Goal: Task Accomplishment & Management: Manage account settings

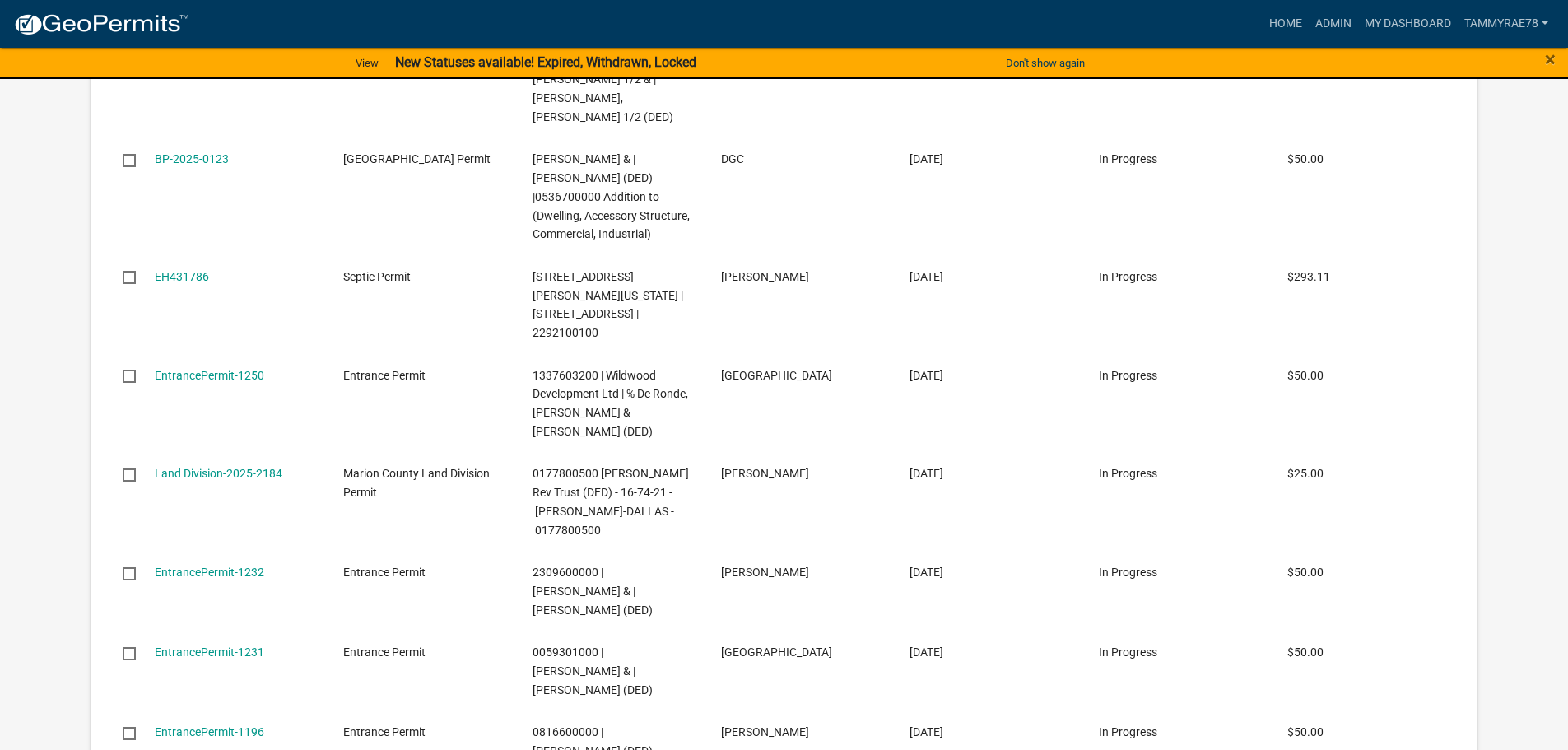
scroll to position [2489, 0]
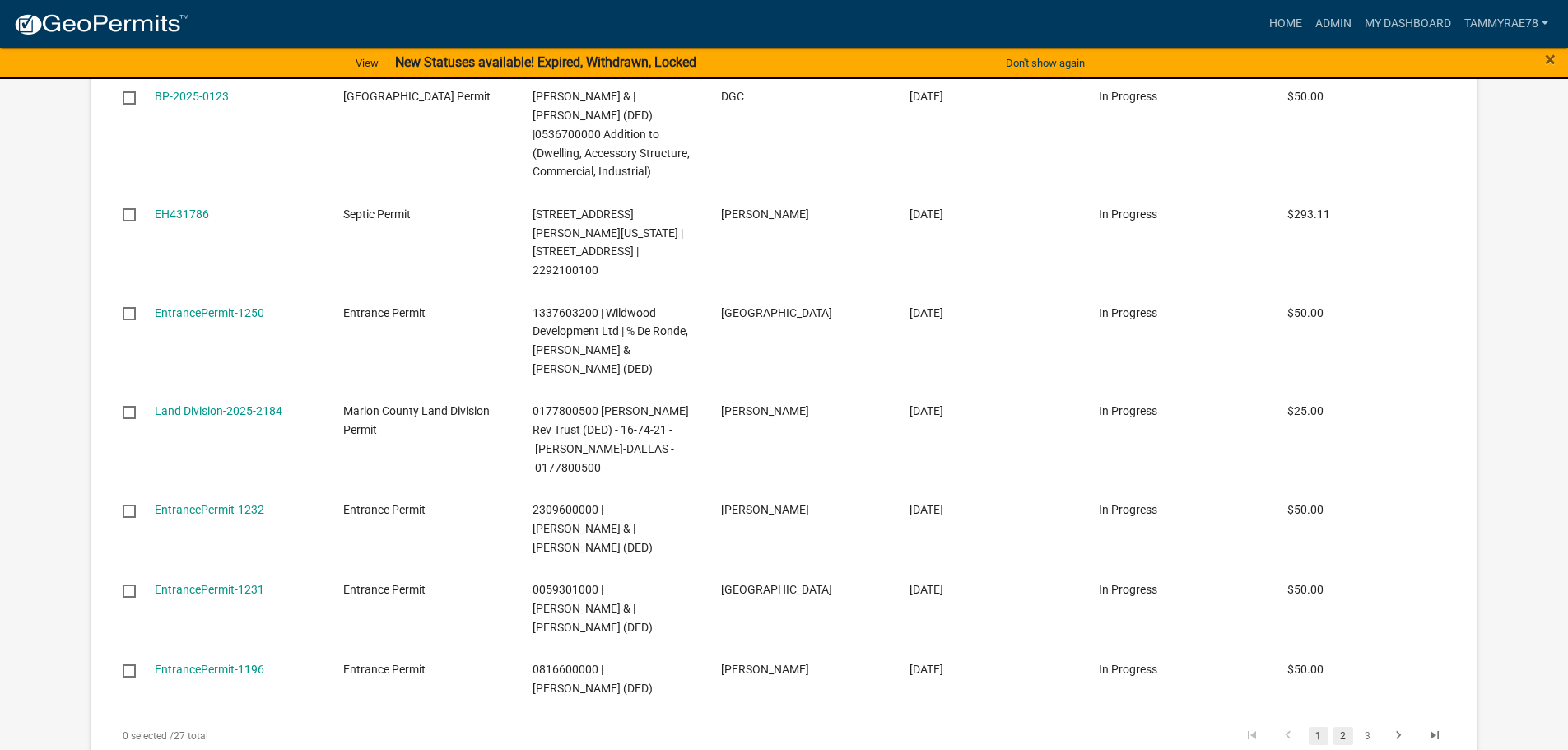
click at [1341, 727] on link "2" at bounding box center [1343, 736] width 20 height 18
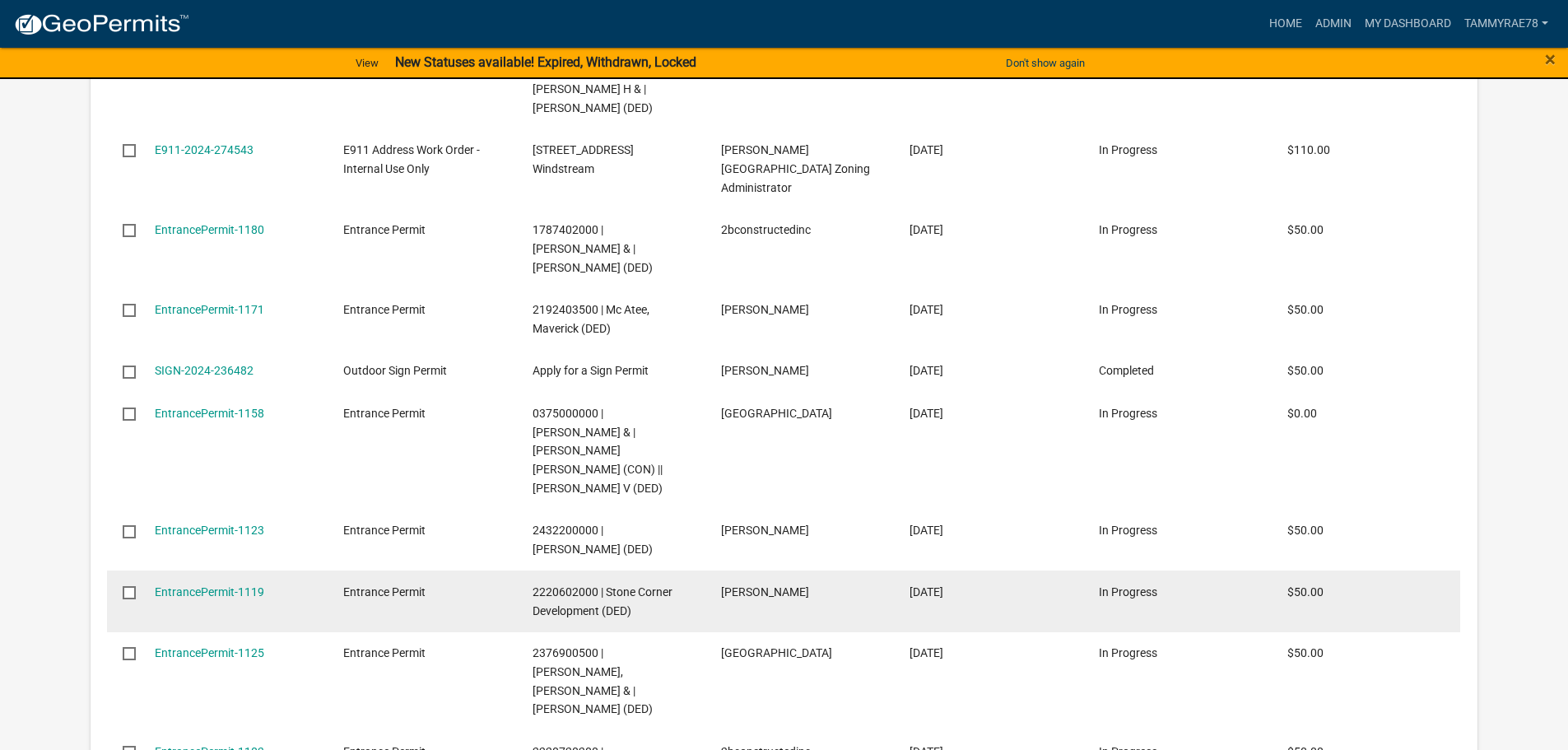
scroll to position [2250, 0]
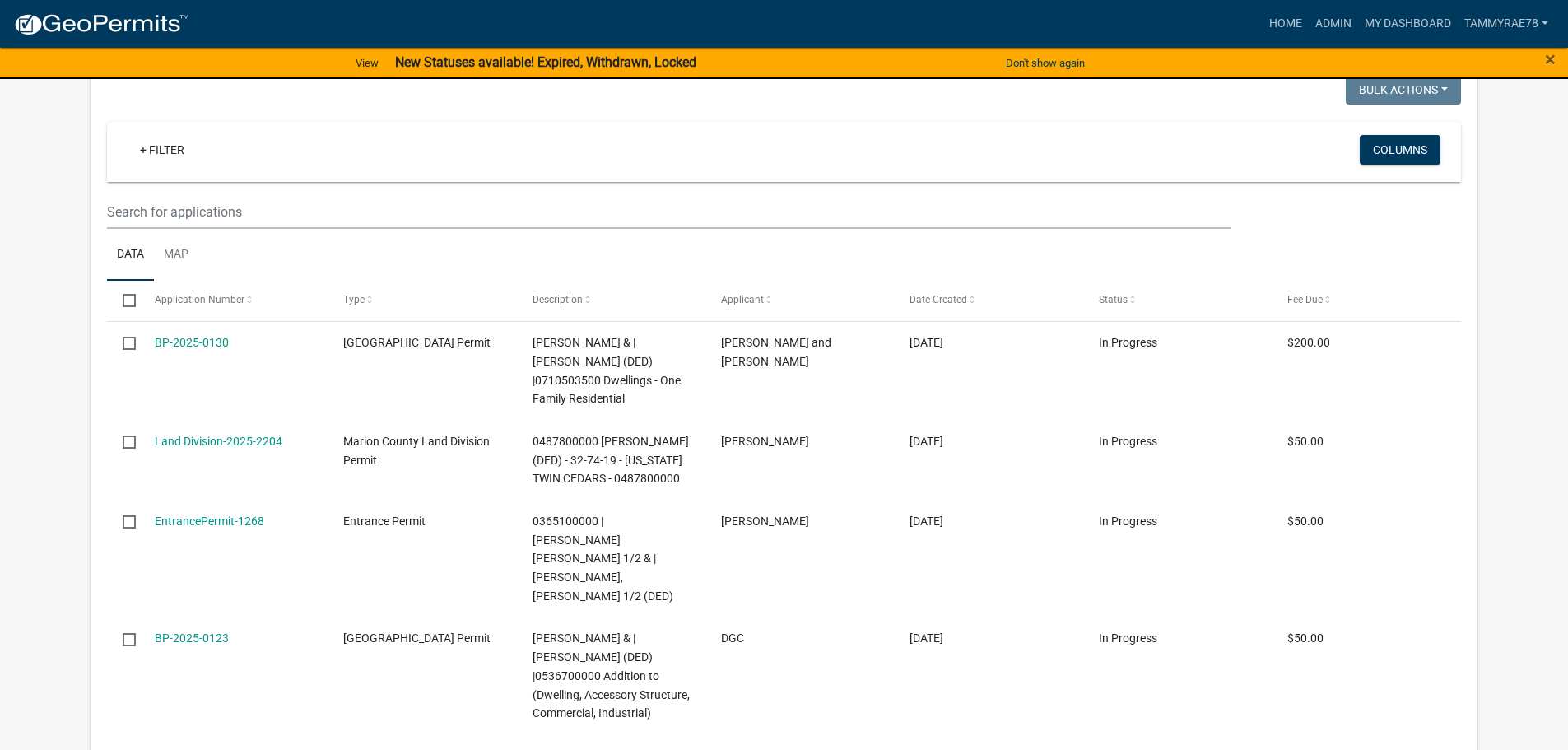
scroll to position [1921, 0]
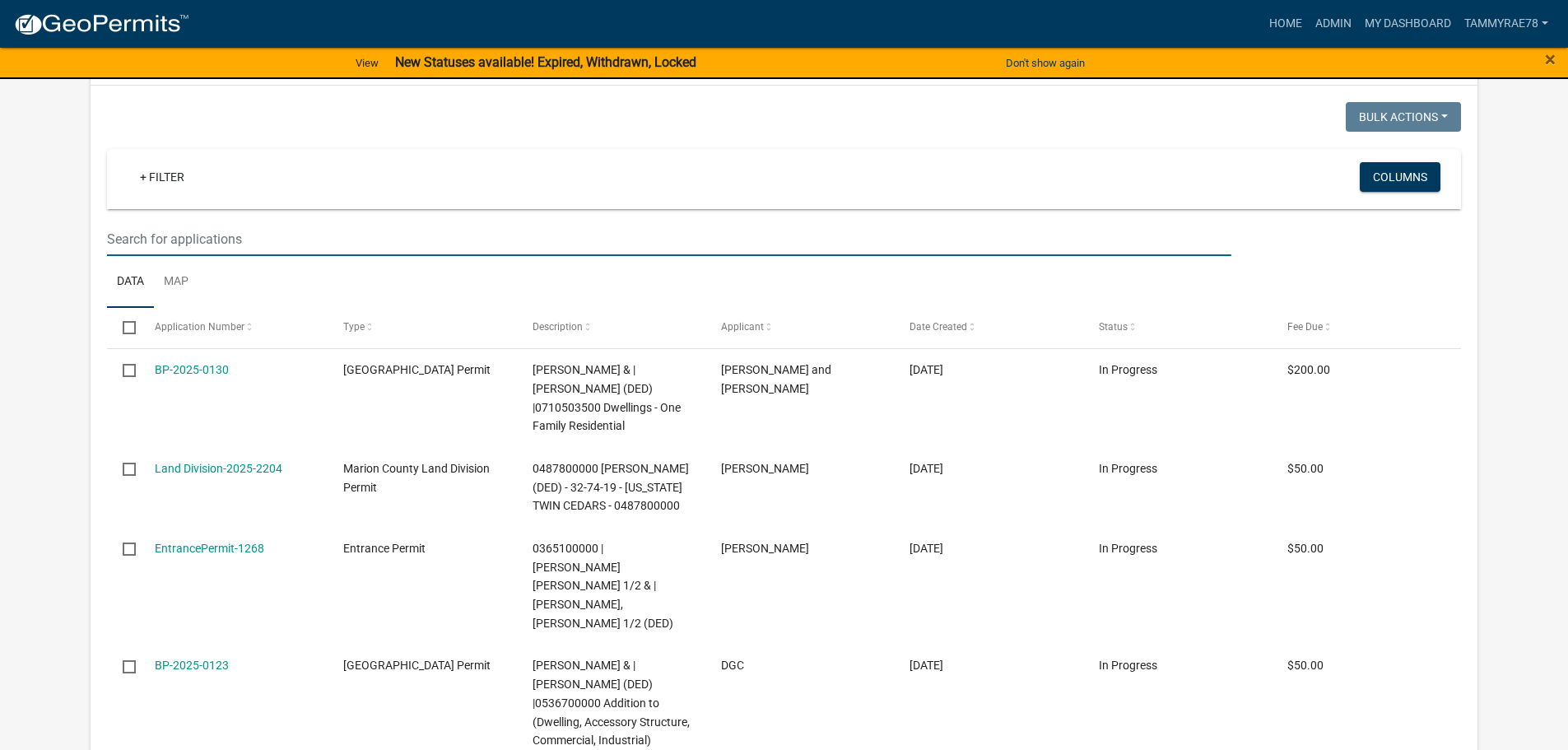
click at [185, 222] on input "text" at bounding box center [668, 239] width 1123 height 33
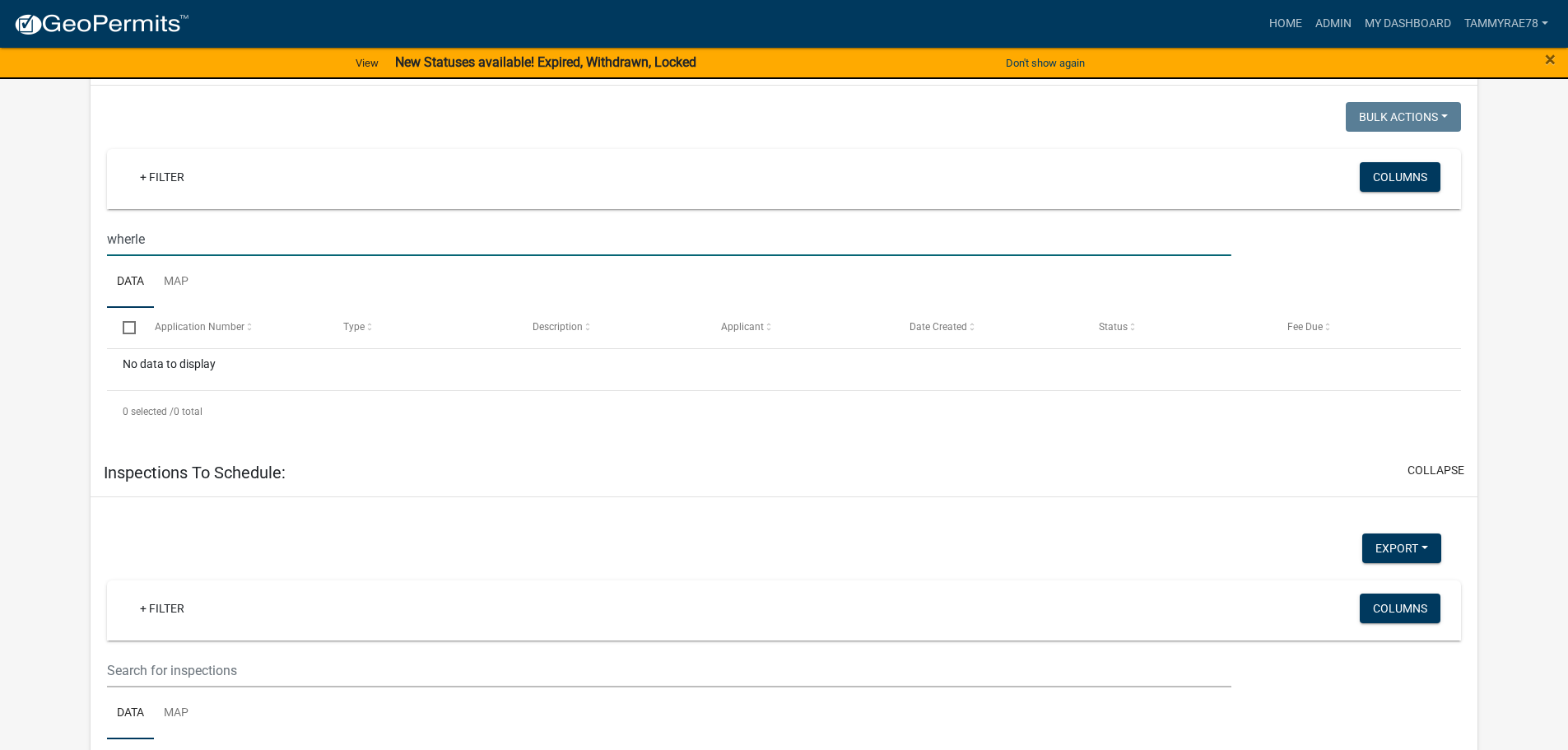
type input "wherle"
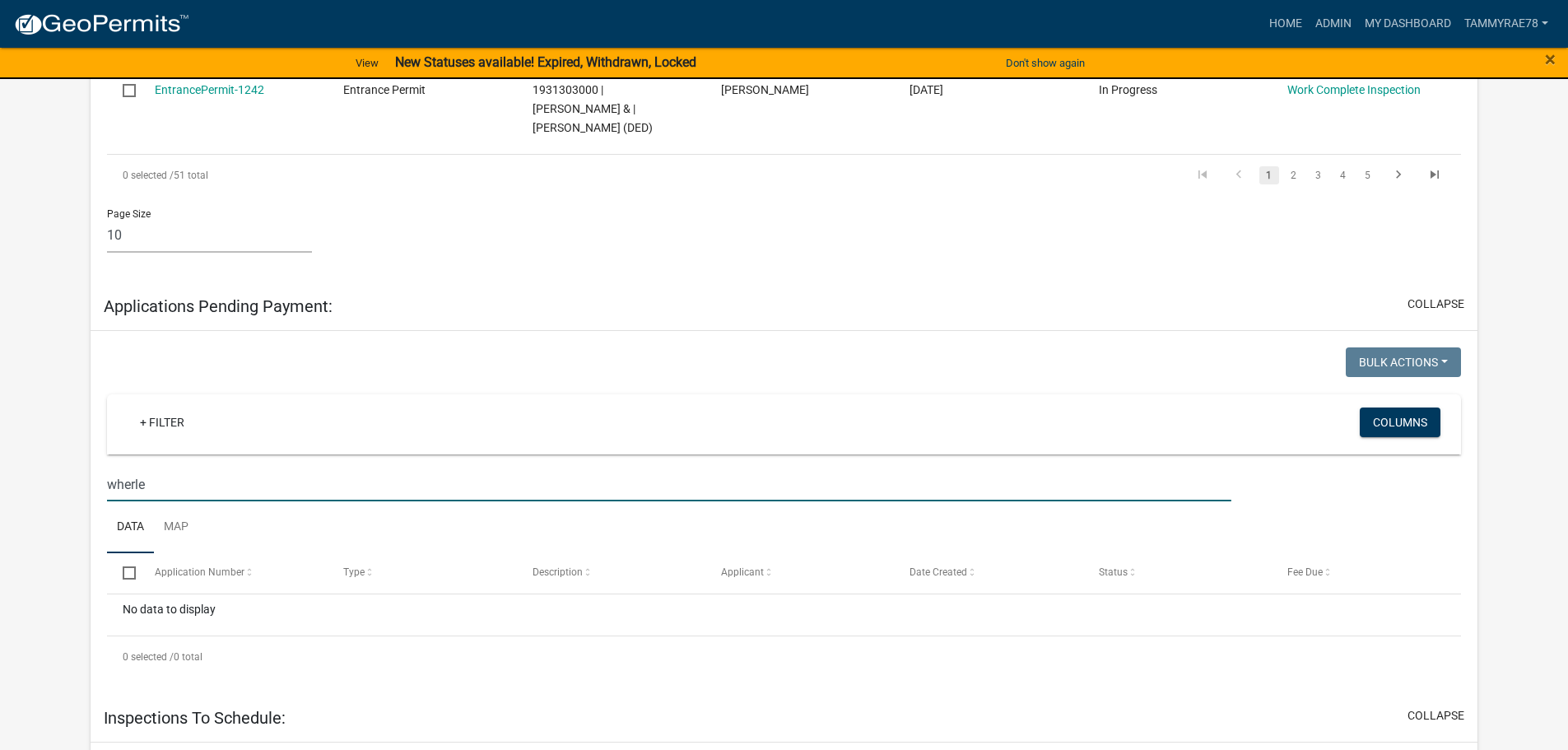
scroll to position [1757, 0]
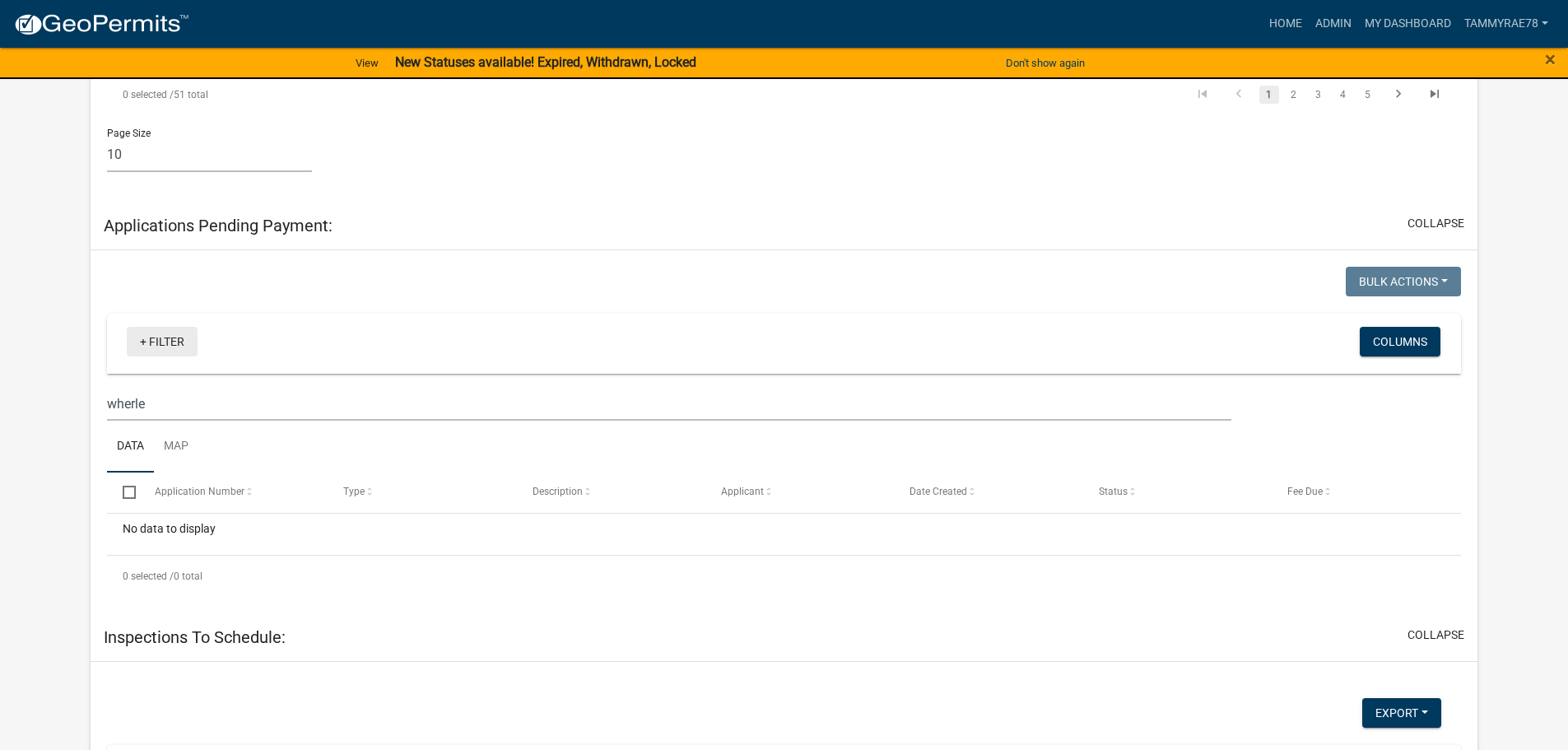
click at [166, 327] on link "+ Filter" at bounding box center [162, 341] width 71 height 30
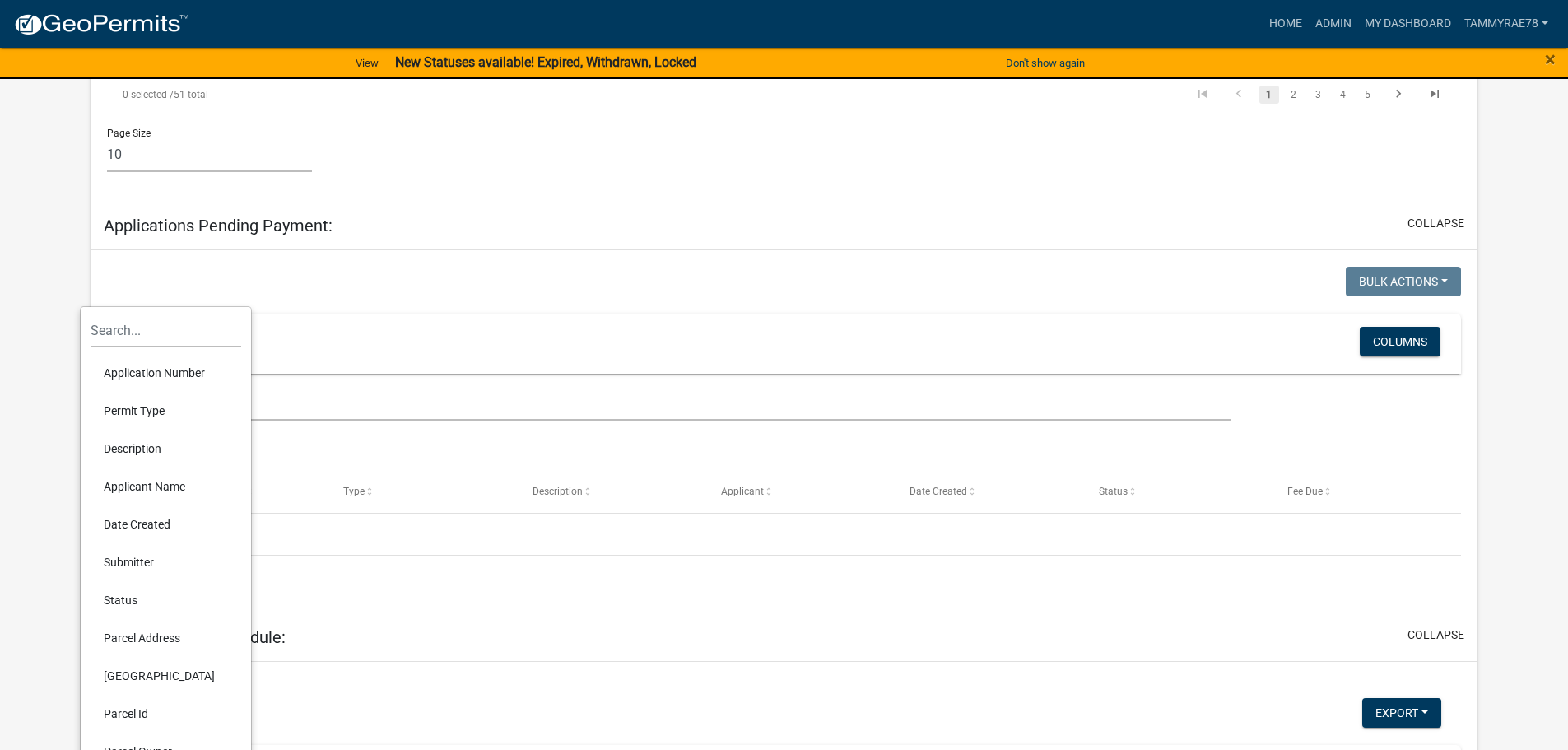
click at [244, 267] on div at bounding box center [439, 283] width 689 height 33
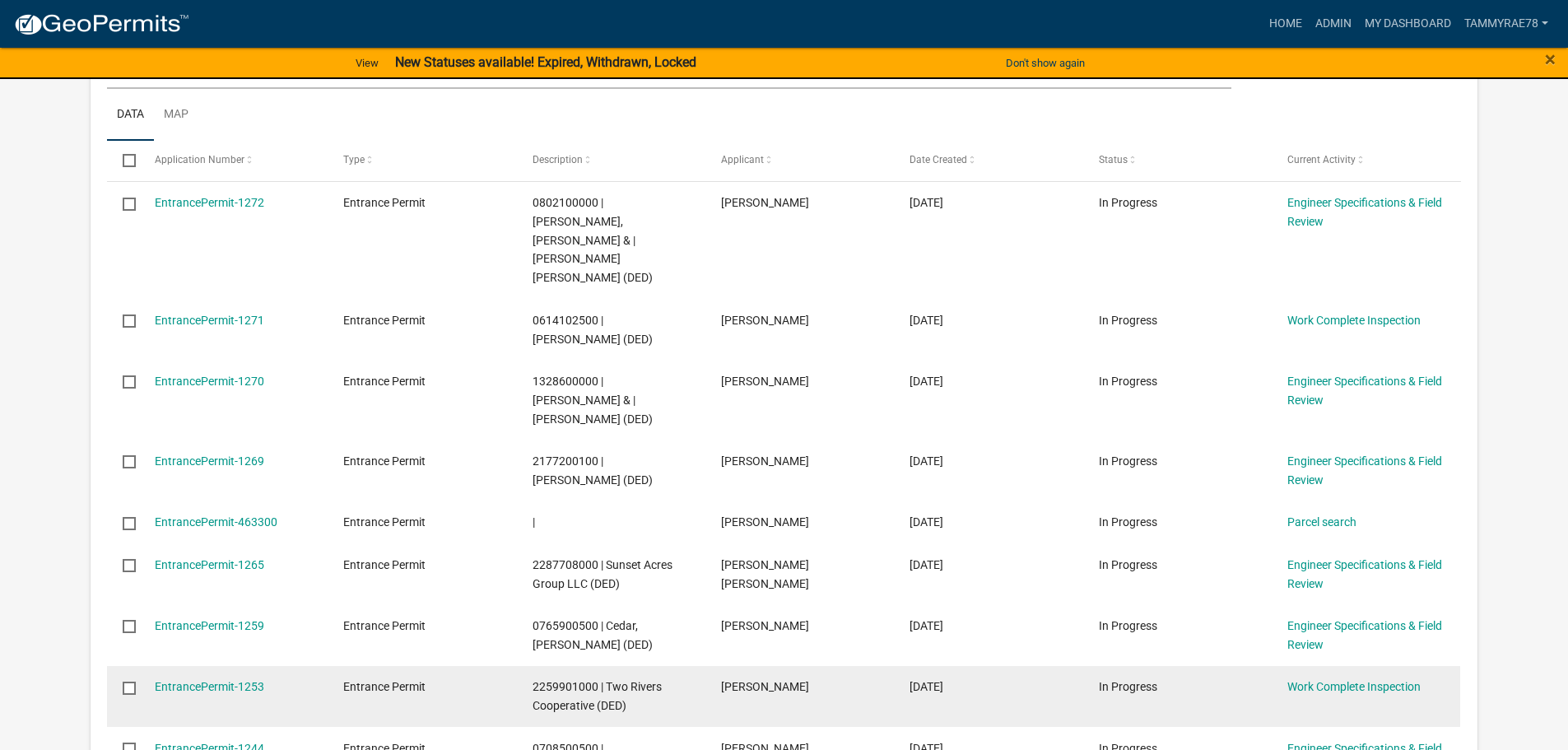
scroll to position [934, 0]
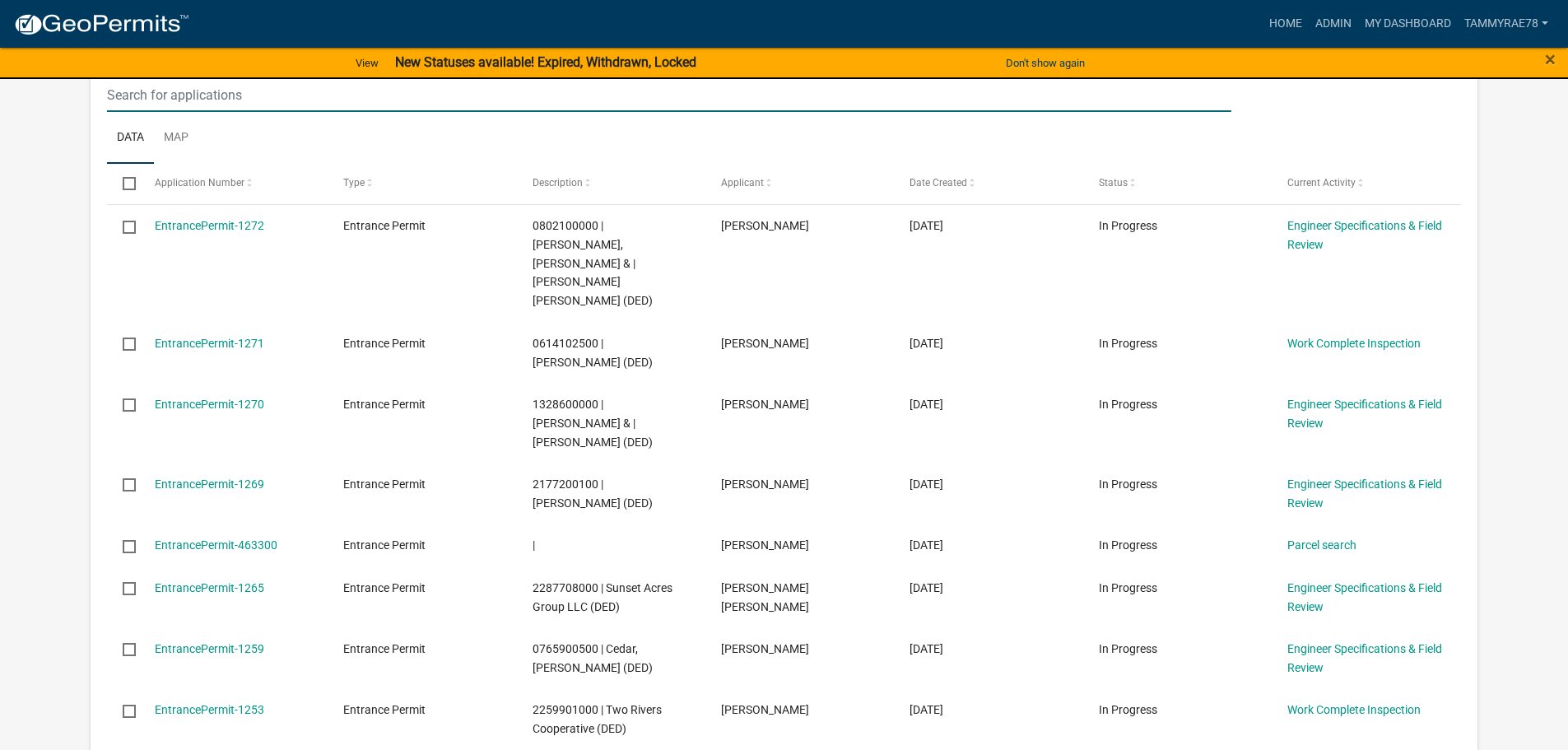
click at [214, 95] on input "text" at bounding box center [668, 95] width 1123 height 33
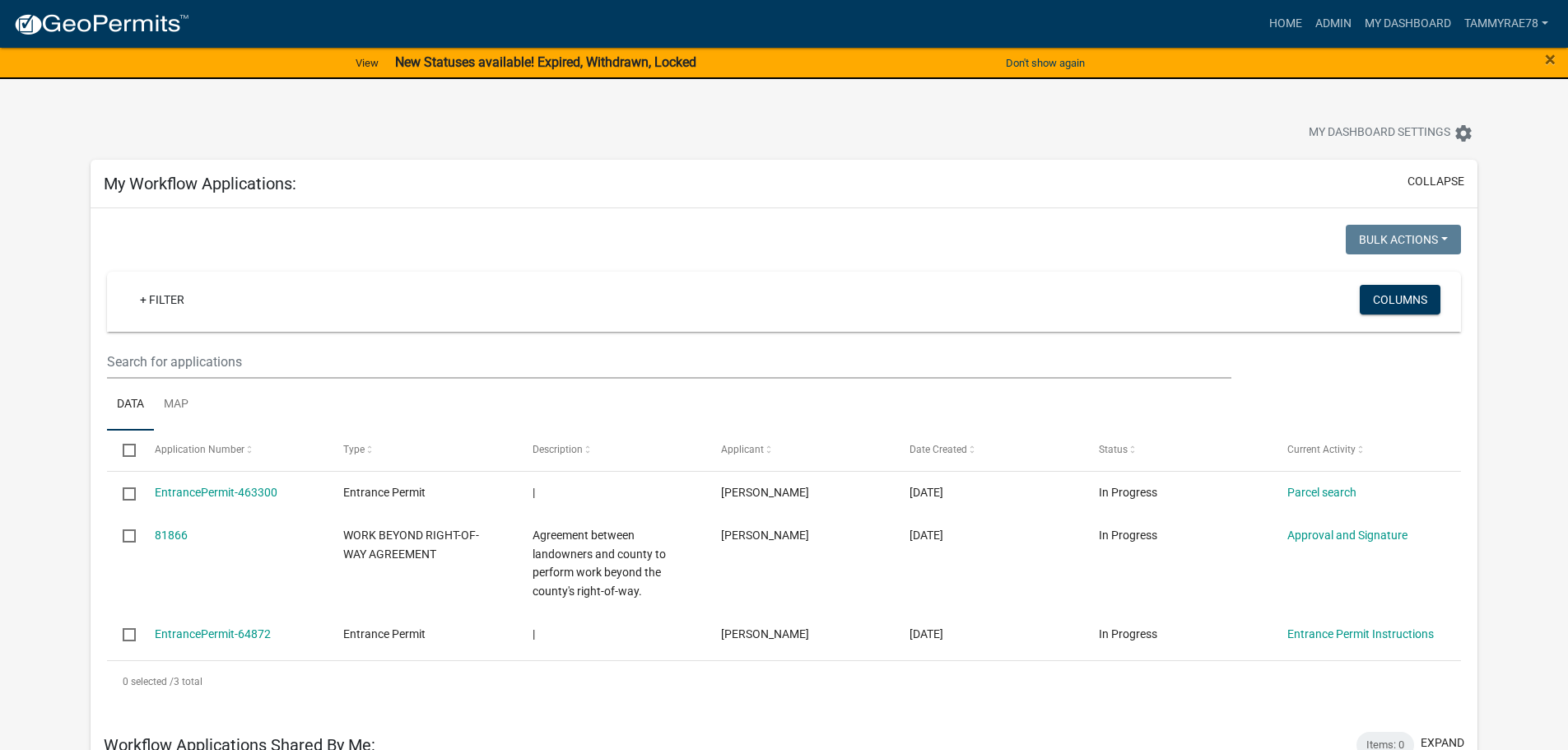
scroll to position [0, 0]
type input "Wherle"
click at [1328, 26] on link "Admin" at bounding box center [1333, 23] width 50 height 32
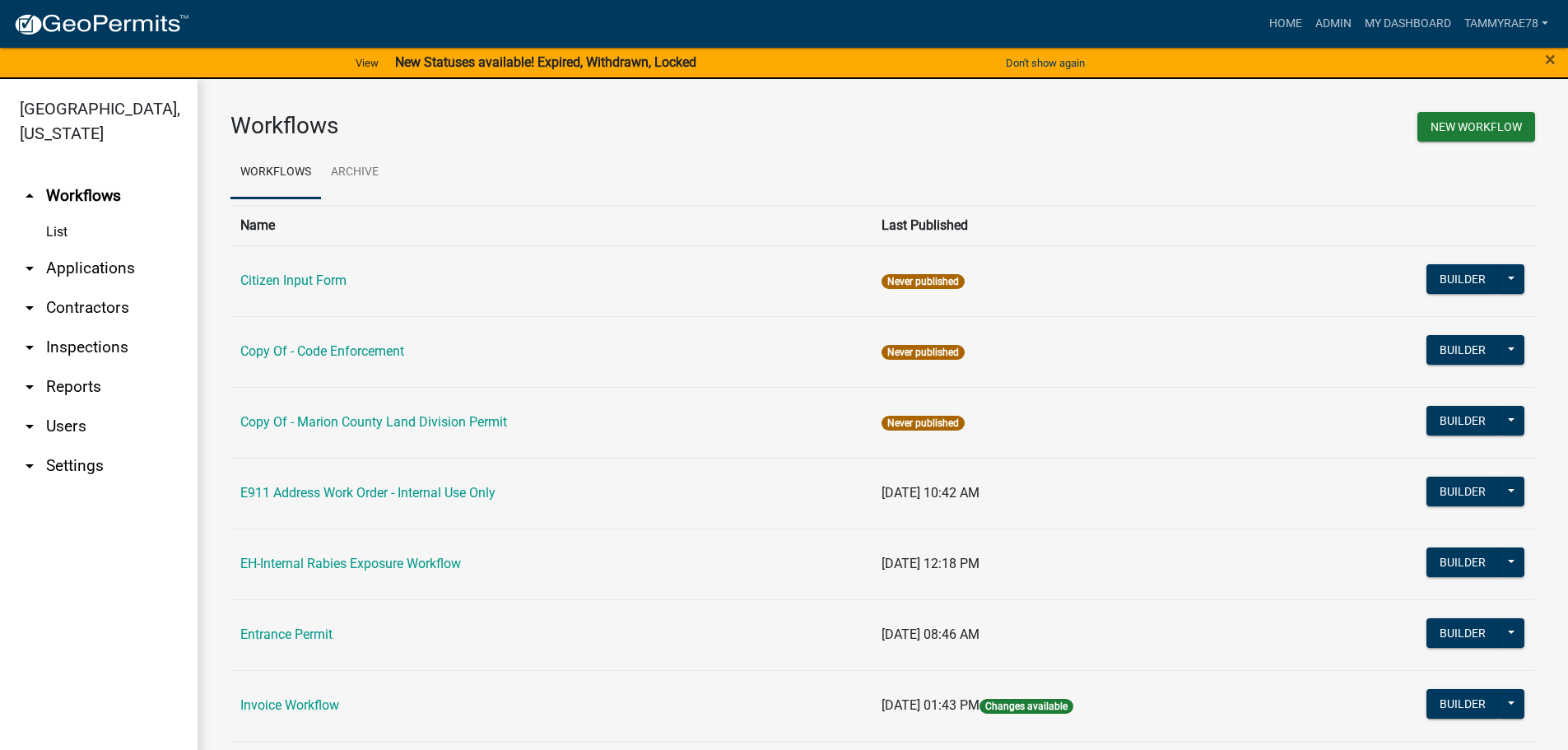
click at [58, 215] on link "List" at bounding box center [98, 231] width 197 height 33
click at [70, 248] on link "arrow_drop_down Applications" at bounding box center [98, 268] width 197 height 40
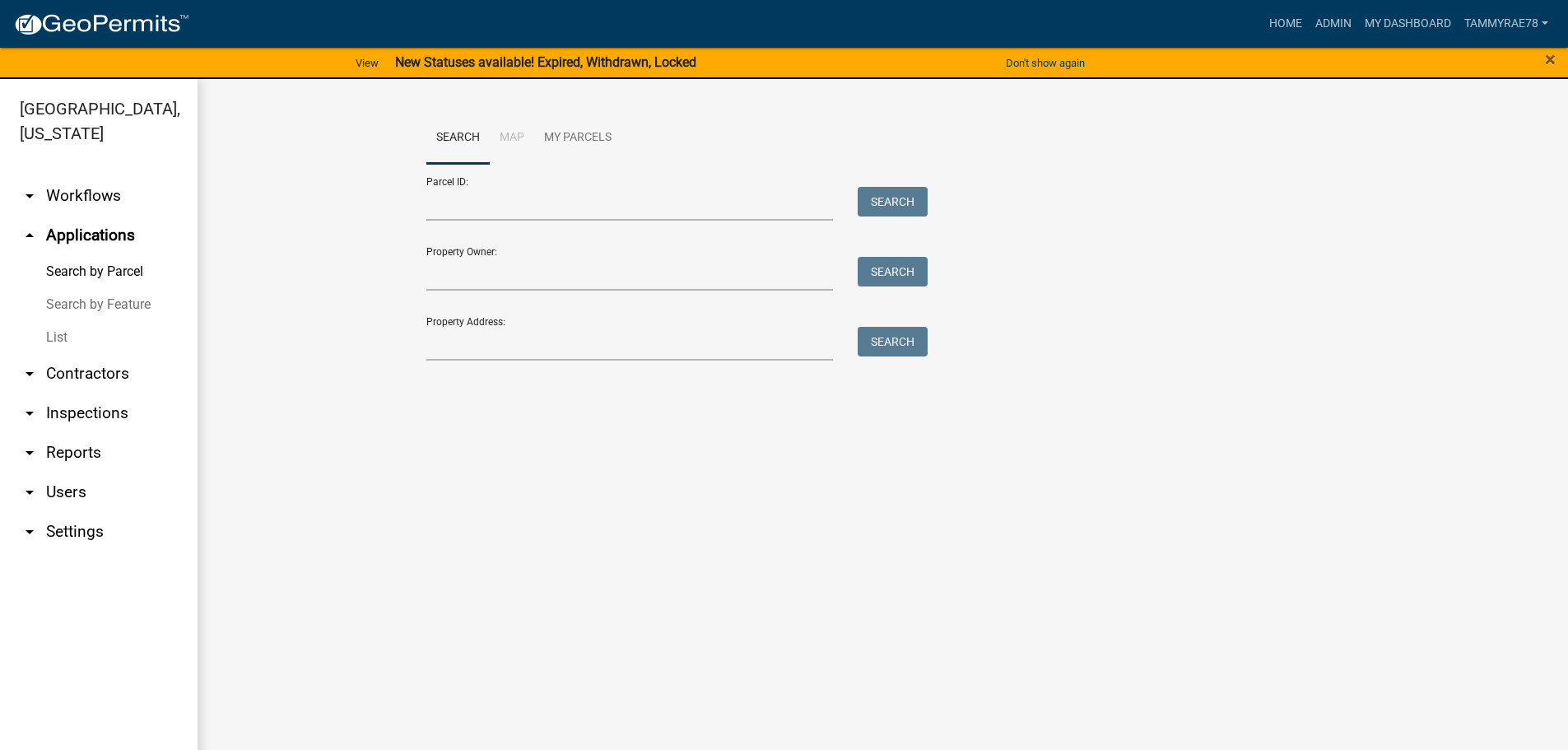
click at [452, 139] on link "Search" at bounding box center [458, 138] width 63 height 52
click at [455, 272] on input "Property Owner:" at bounding box center [630, 273] width 407 height 33
type input "[PERSON_NAME]"
click at [905, 279] on button "Search" at bounding box center [893, 271] width 70 height 30
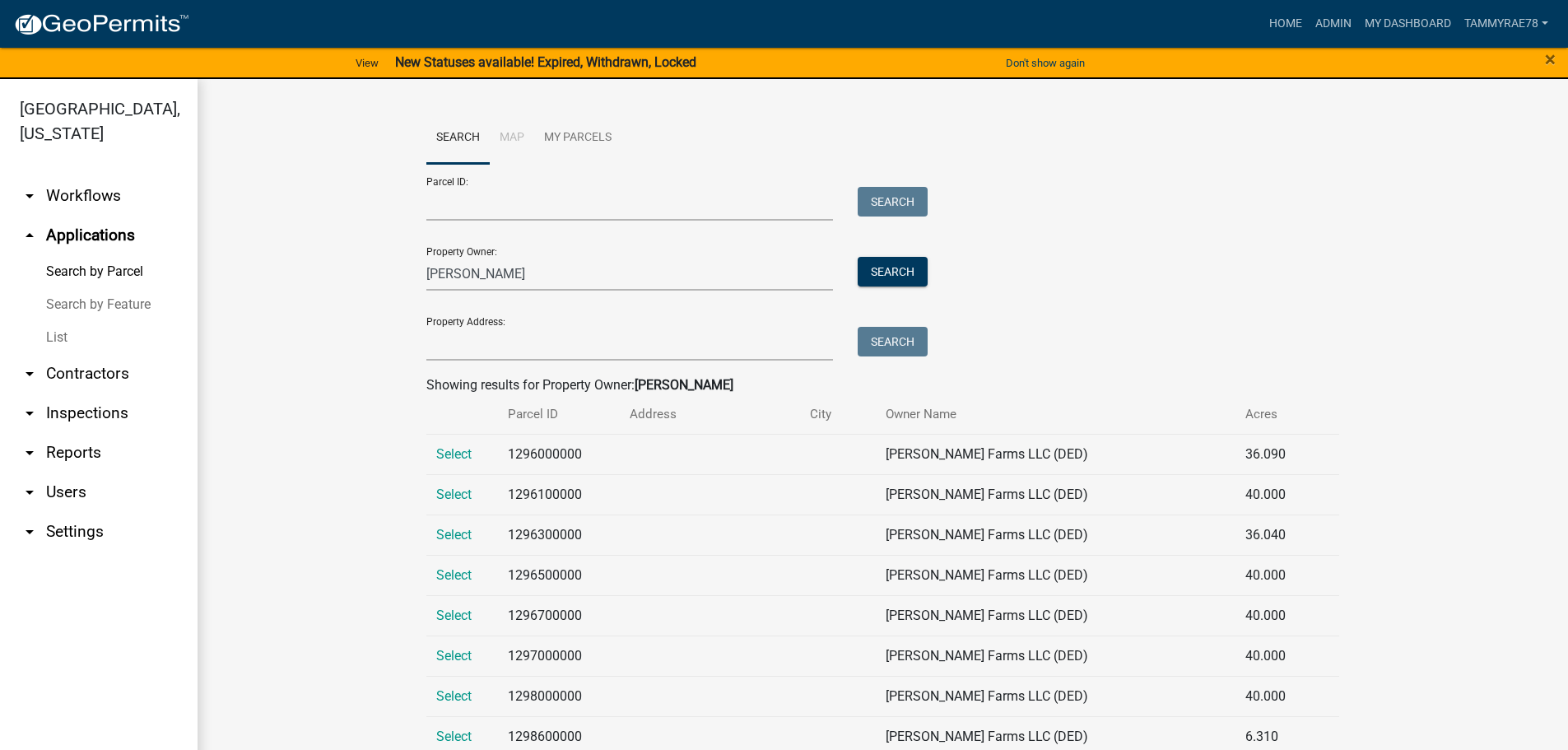
click at [77, 176] on link "arrow_drop_down Workflows" at bounding box center [98, 196] width 197 height 40
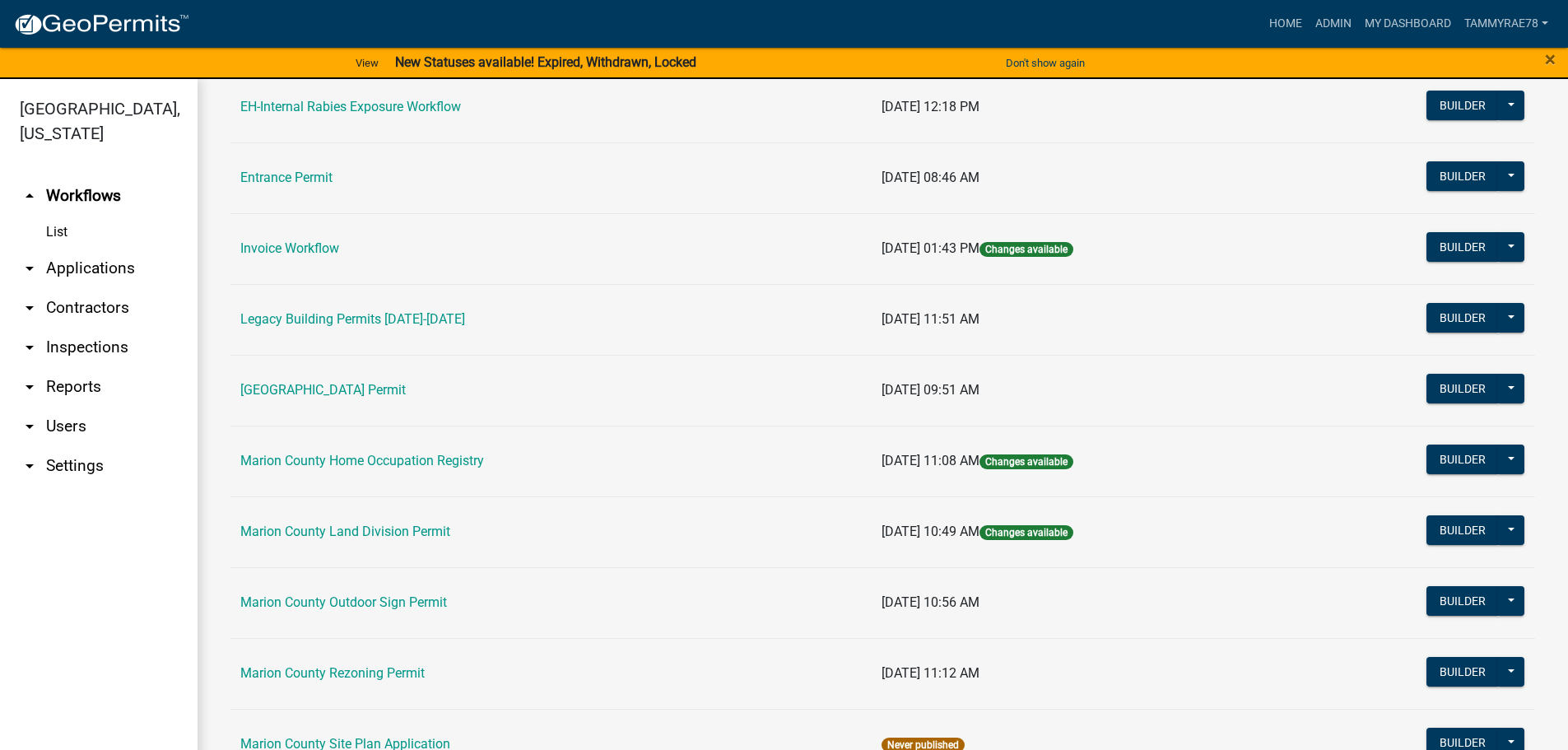
scroll to position [292, 0]
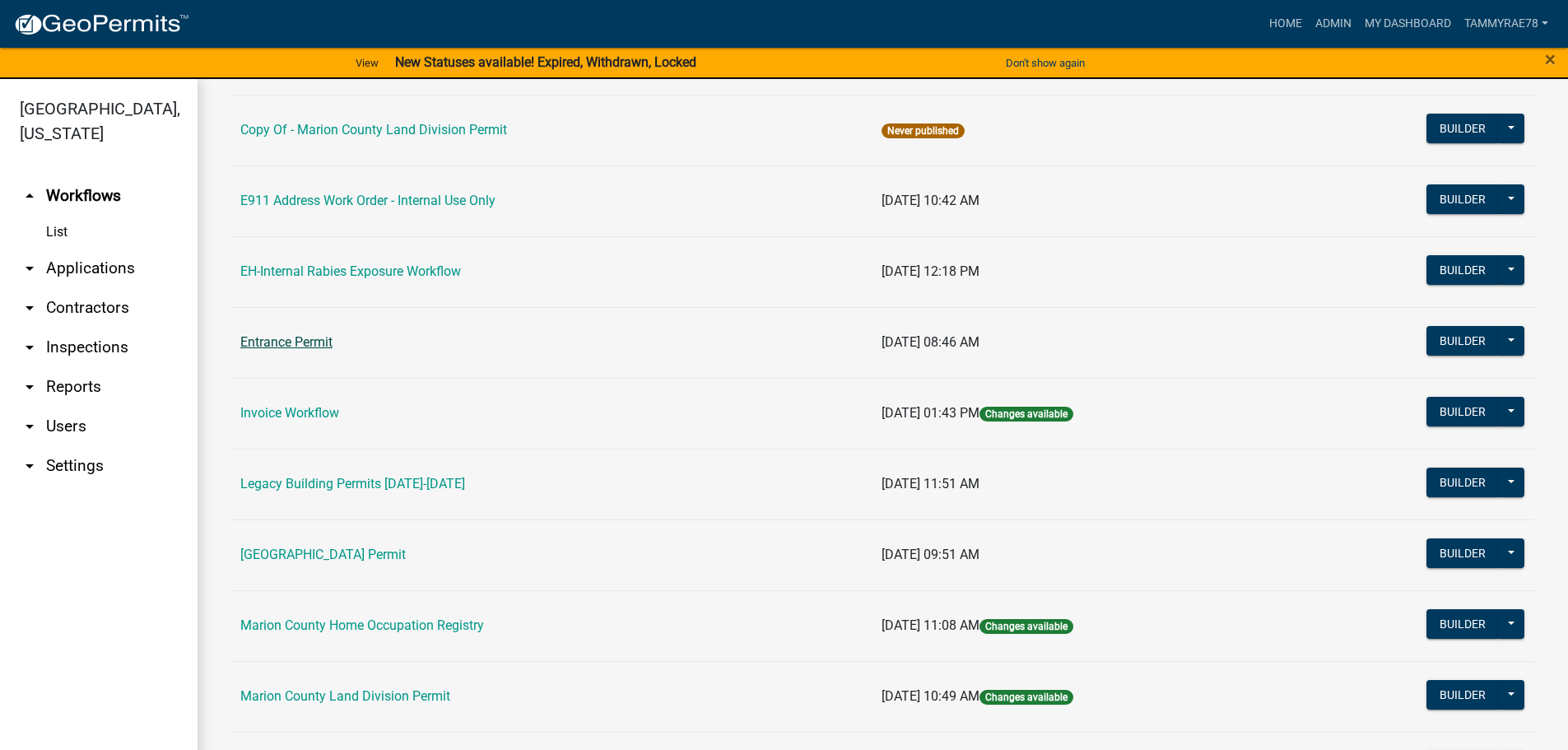
click at [284, 339] on link "Entrance Permit" at bounding box center [286, 341] width 92 height 15
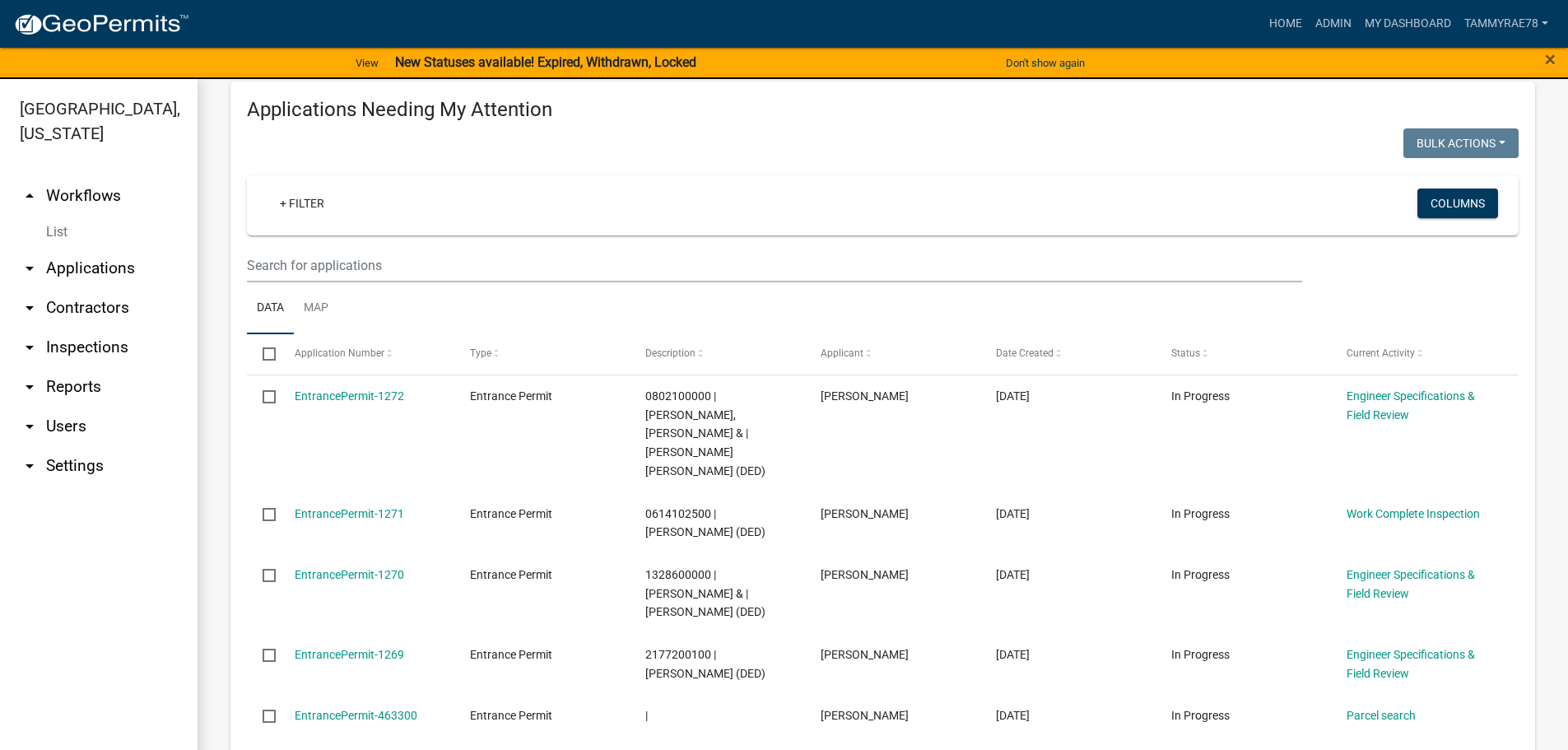
scroll to position [165, 0]
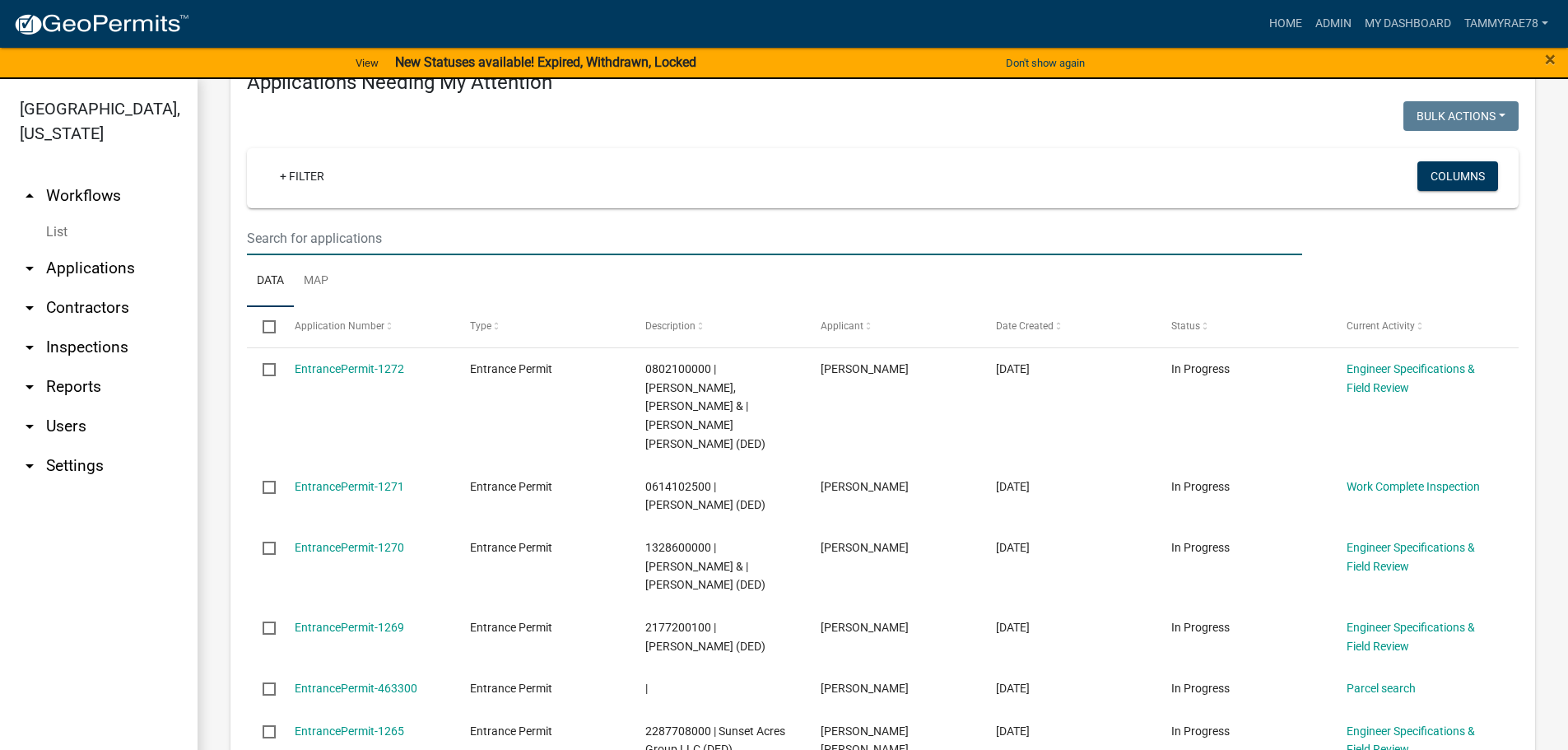
click at [311, 255] on input "text" at bounding box center [775, 238] width 1056 height 33
type input "W"
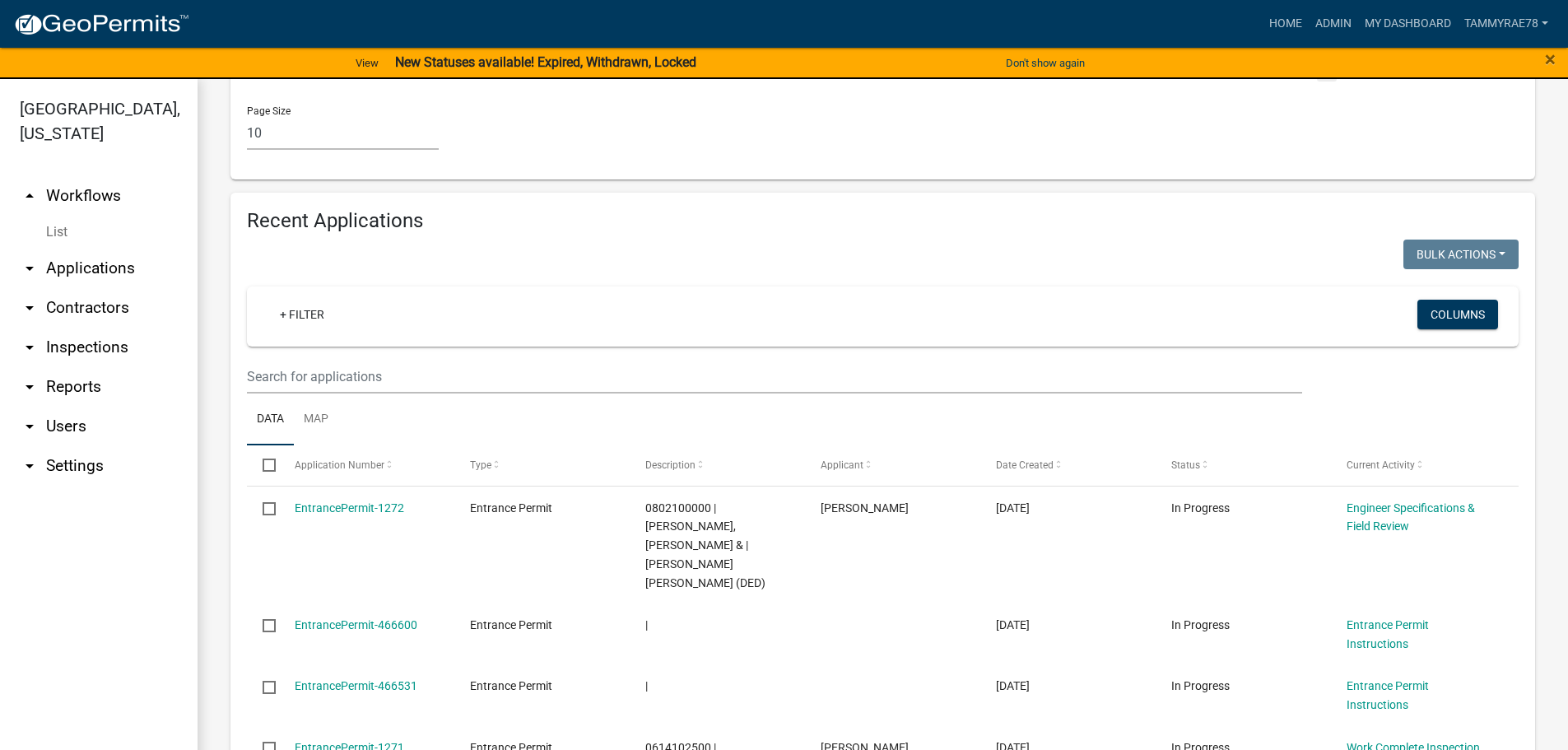
scroll to position [1234, 0]
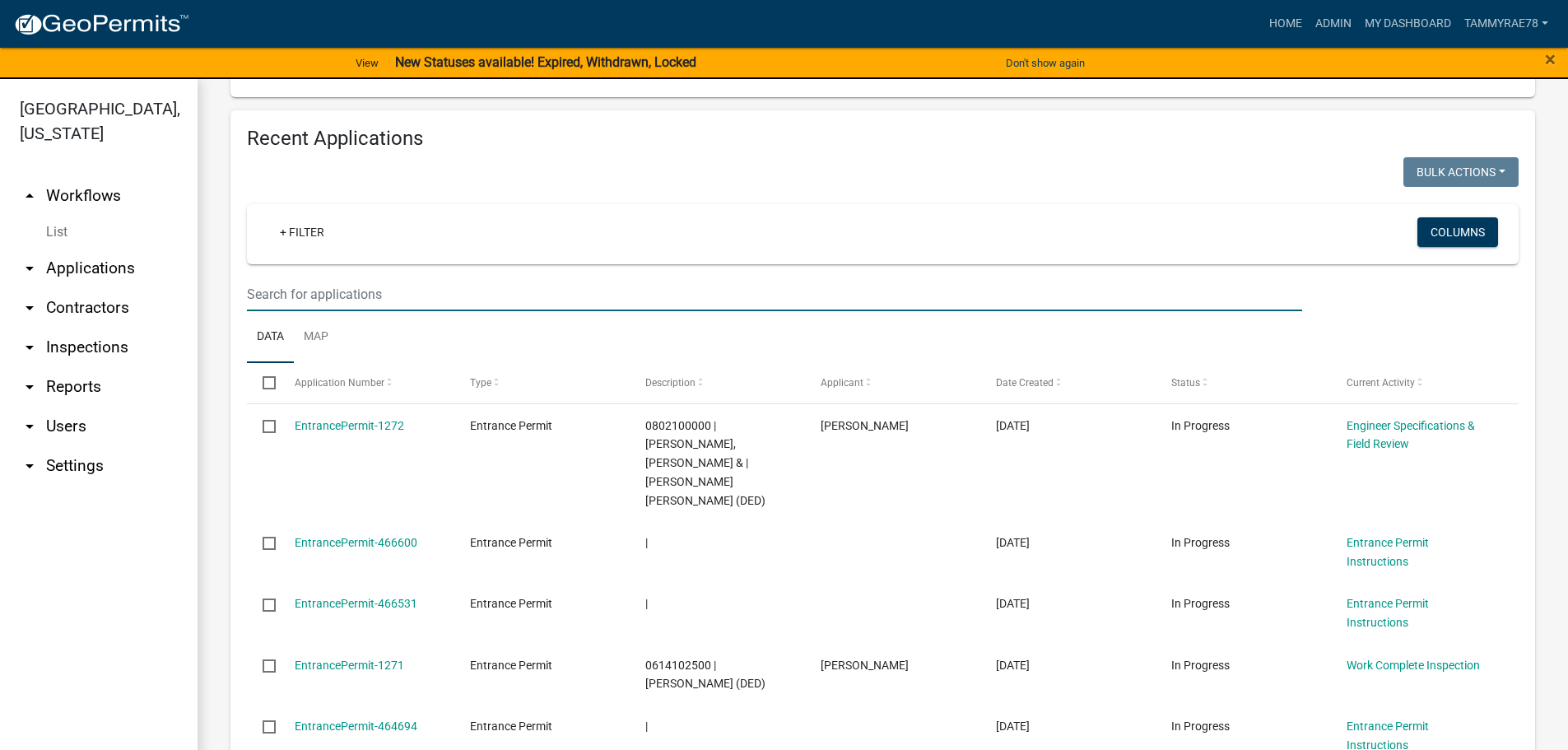
click at [292, 311] on input "text" at bounding box center [775, 294] width 1056 height 33
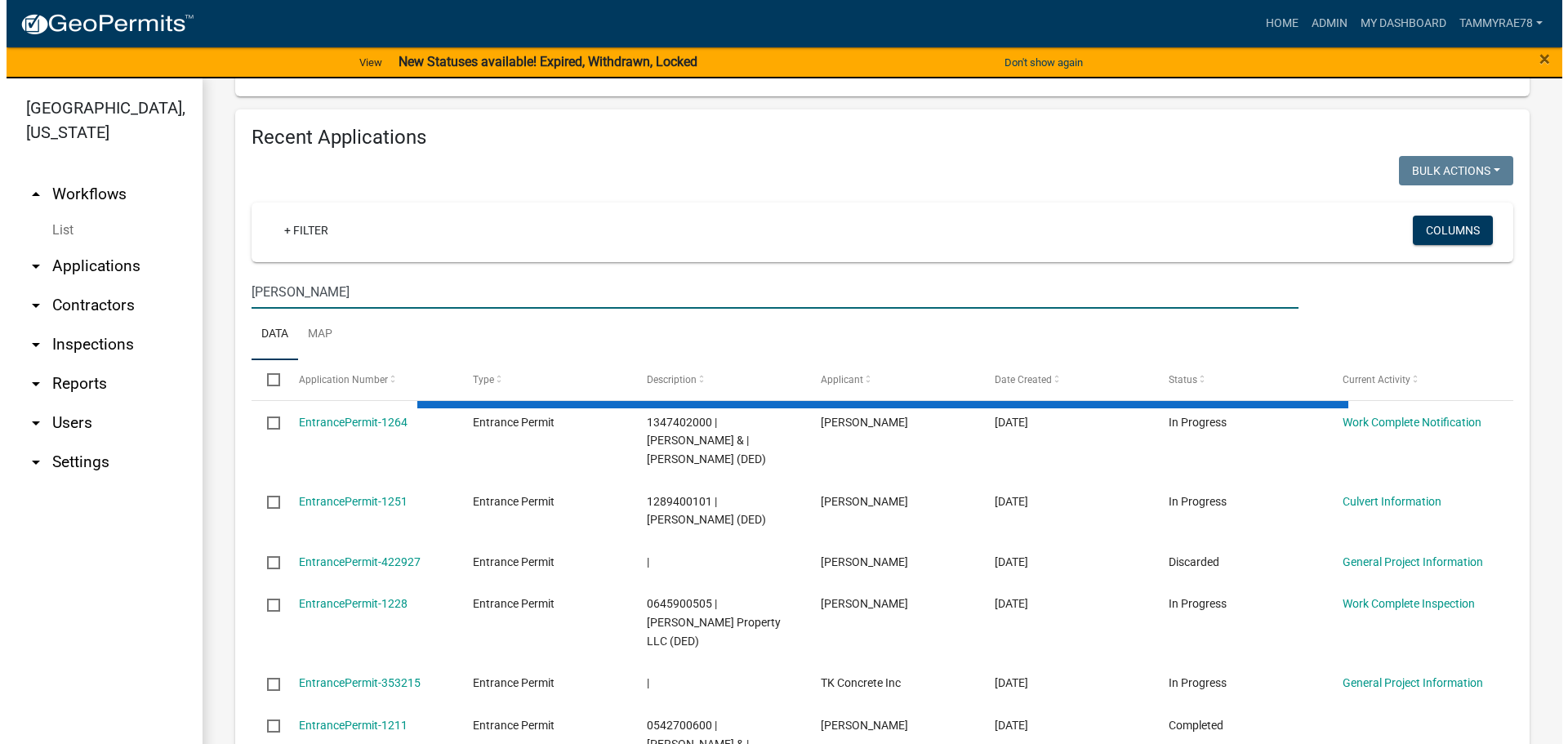
scroll to position [1060, 0]
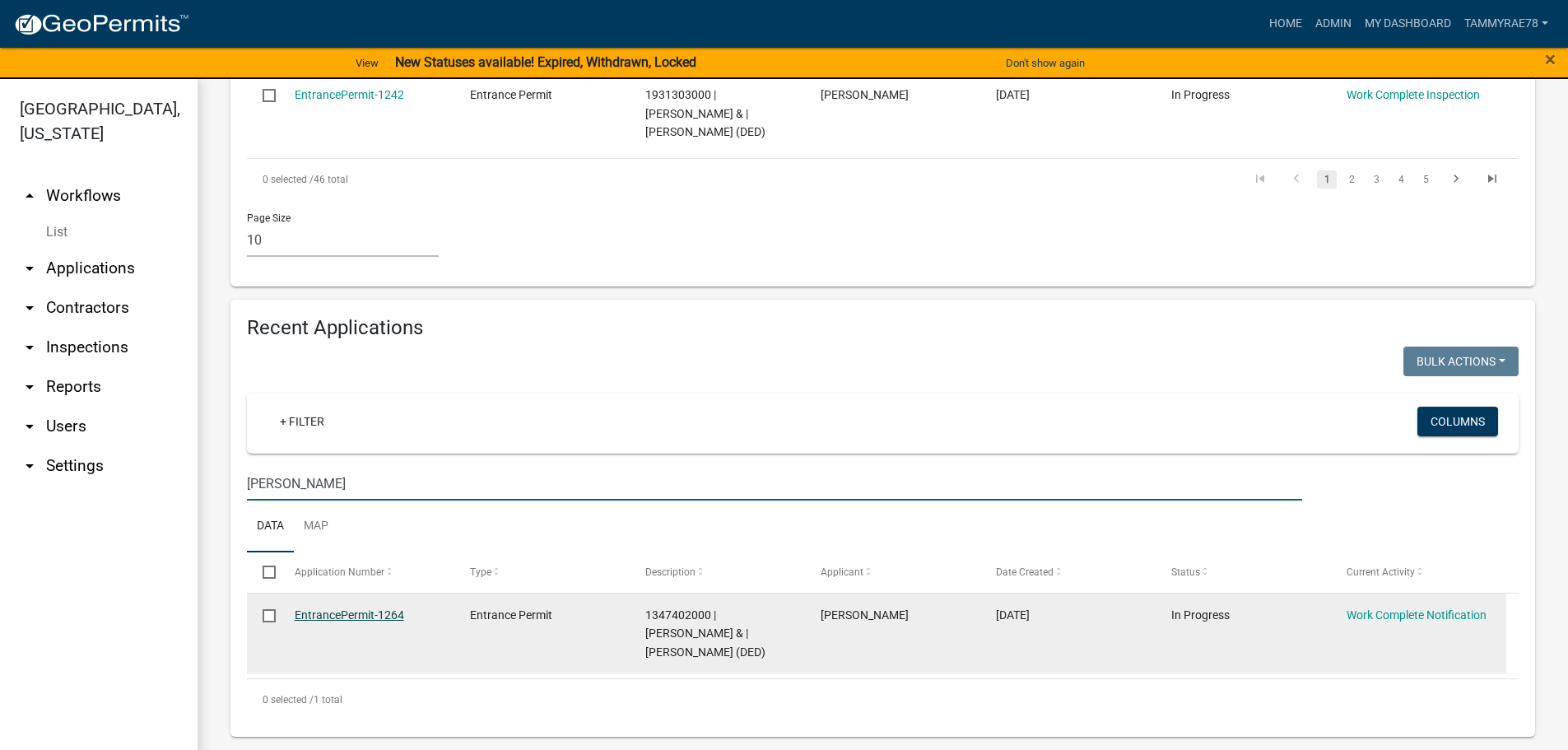
type input "[PERSON_NAME]"
click at [349, 609] on link "EntrancePermit-1264" at bounding box center [349, 614] width 110 height 14
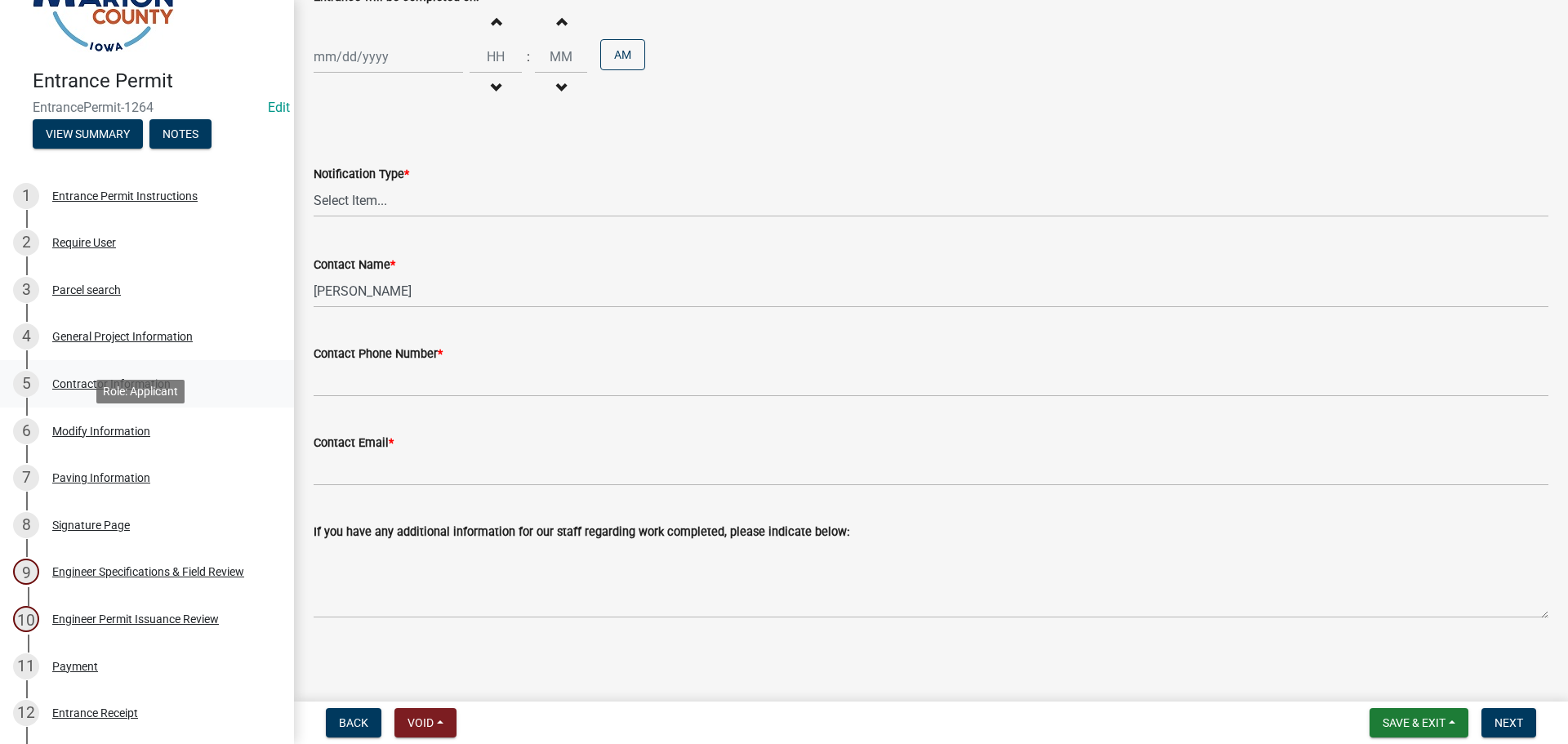
scroll to position [163, 0]
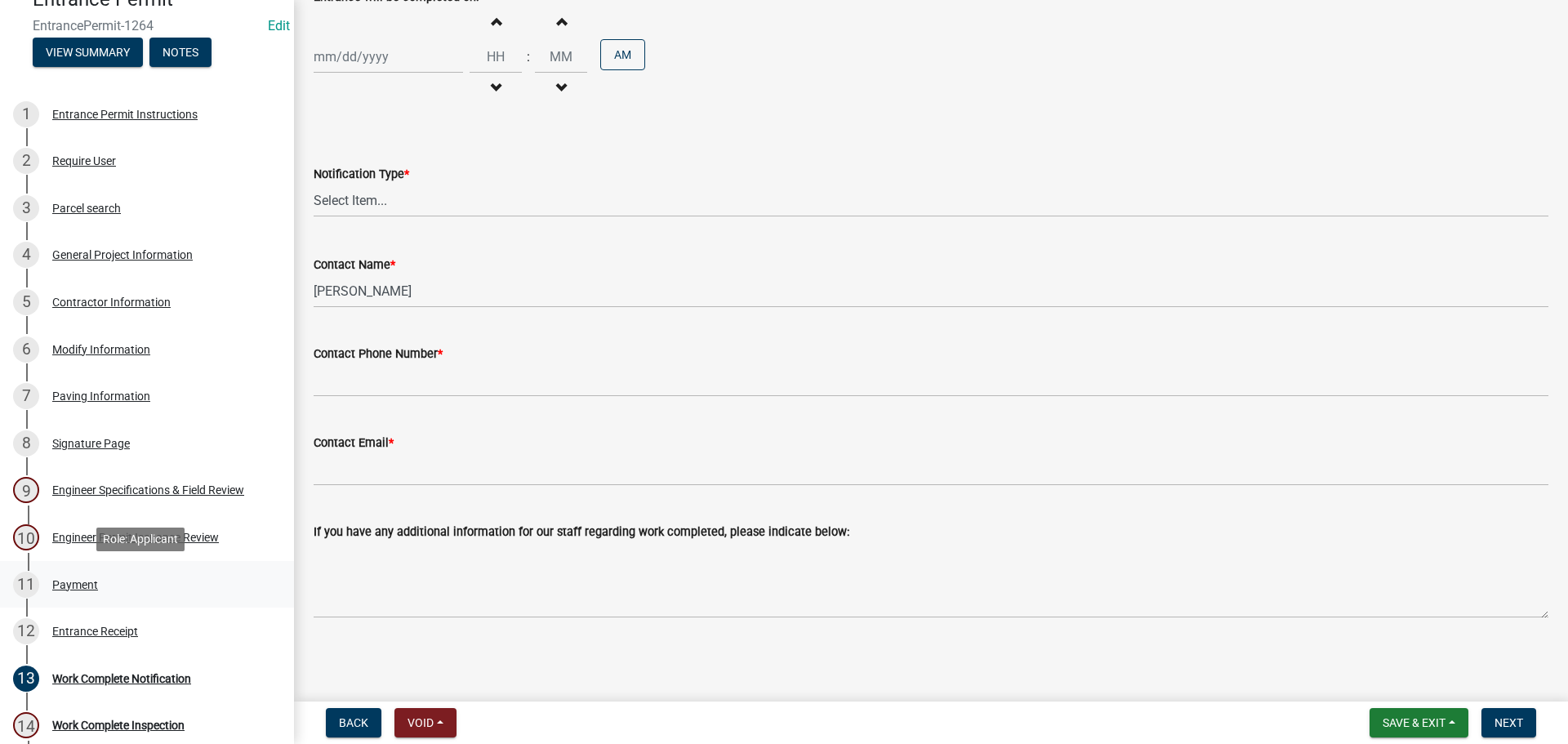
click at [80, 580] on div "Payment" at bounding box center [74, 584] width 46 height 12
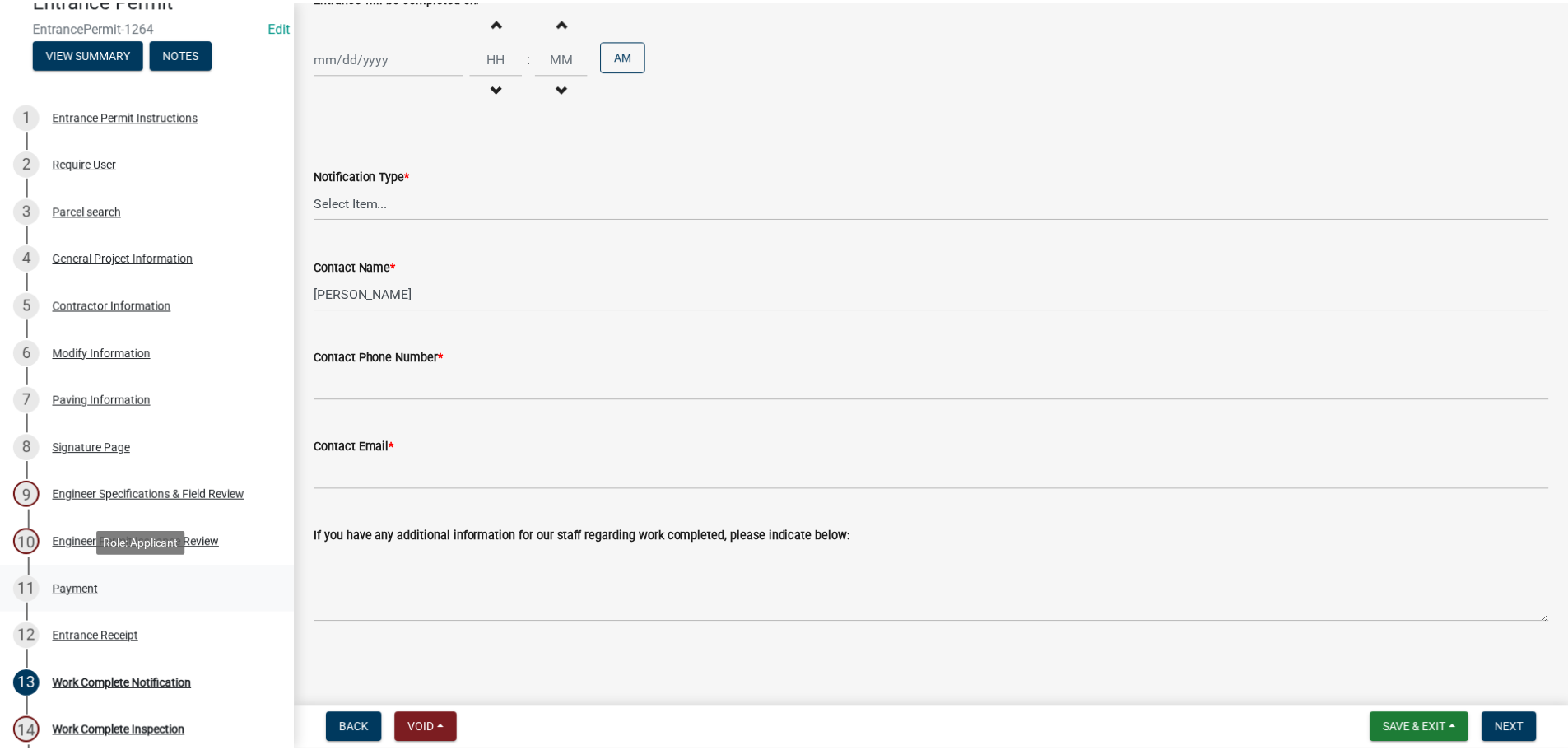
scroll to position [0, 0]
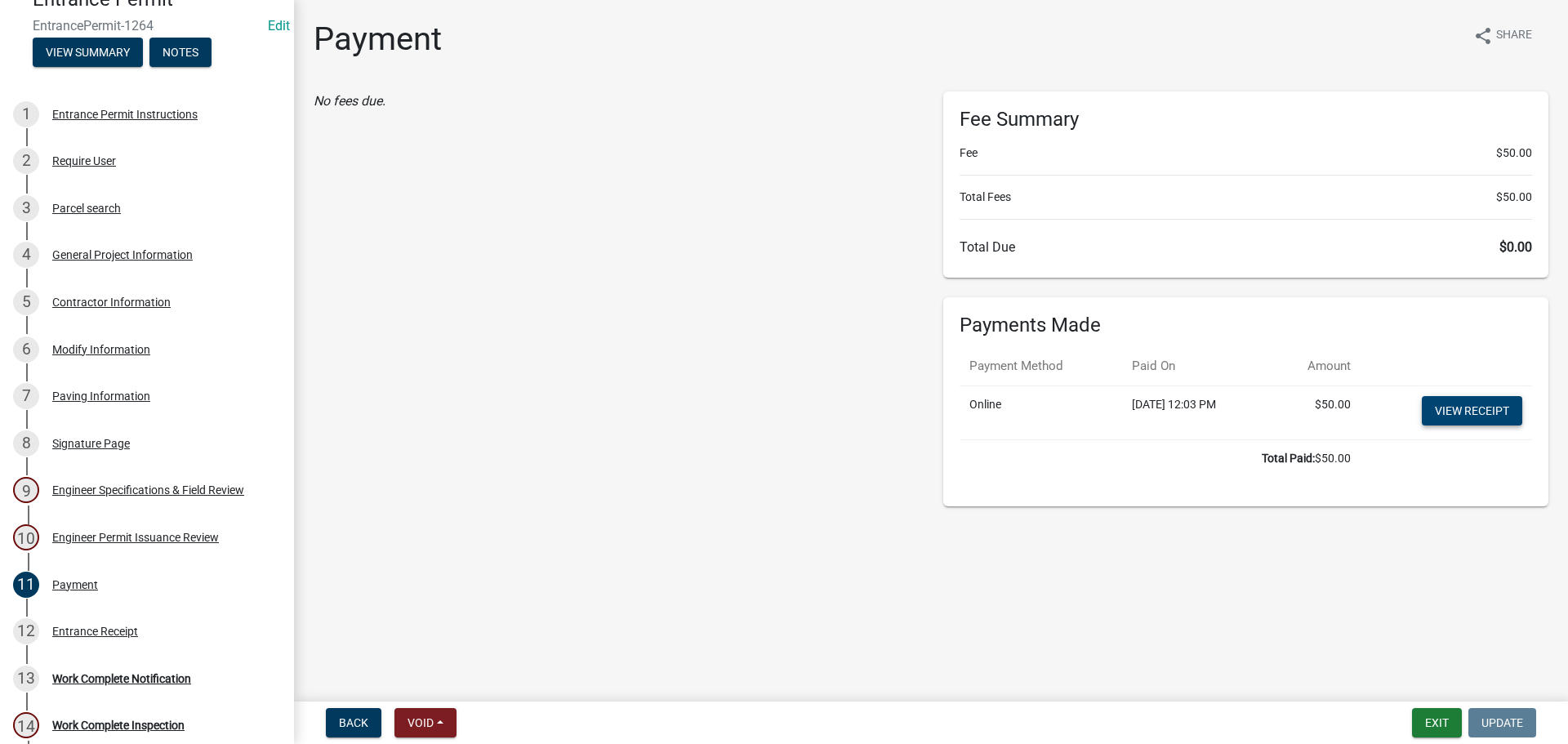
click at [1493, 417] on link "View receipt" at bounding box center [1472, 410] width 100 height 29
click at [1463, 405] on link "View receipt" at bounding box center [1472, 410] width 100 height 29
click at [1462, 412] on link "View receipt" at bounding box center [1472, 410] width 100 height 29
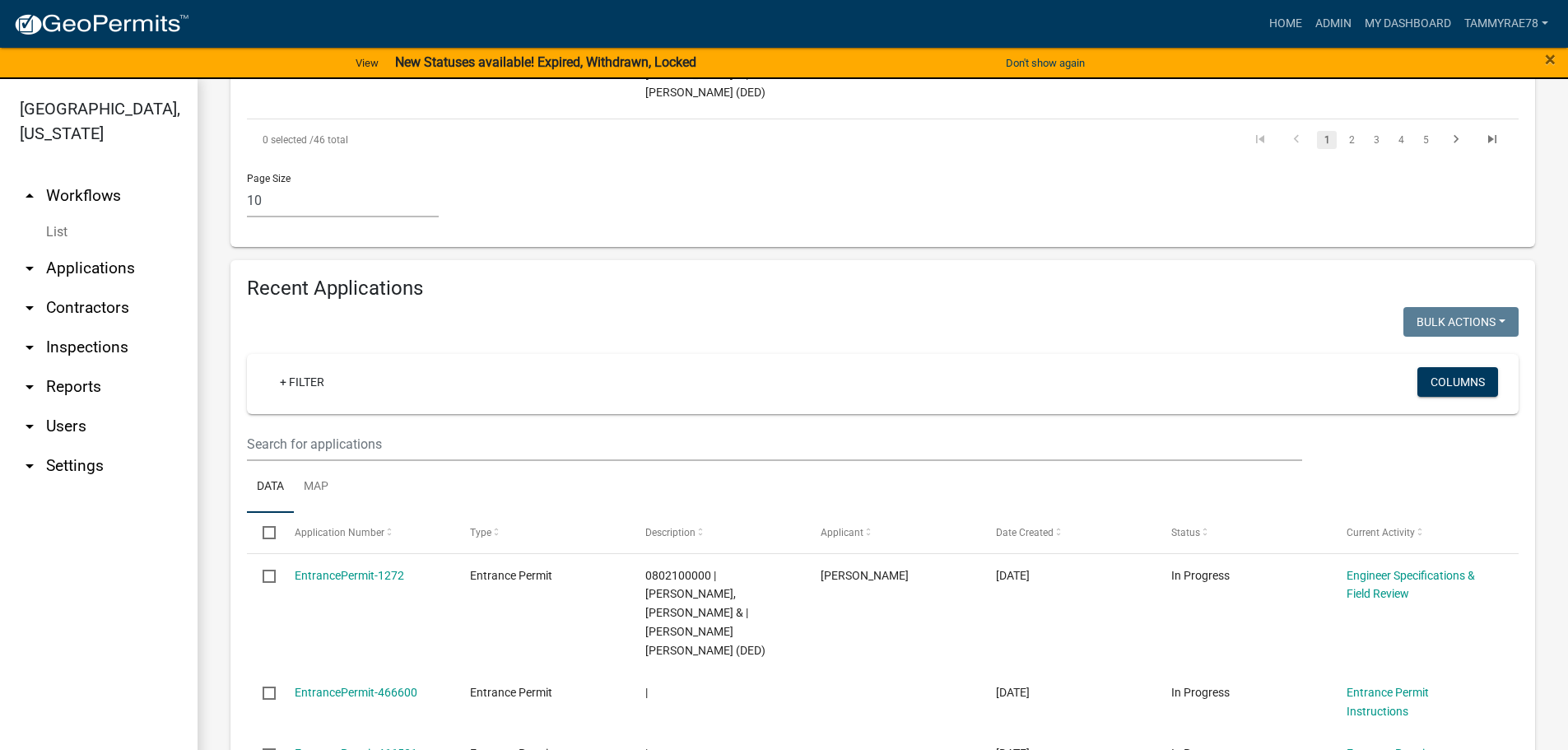
scroll to position [1152, 0]
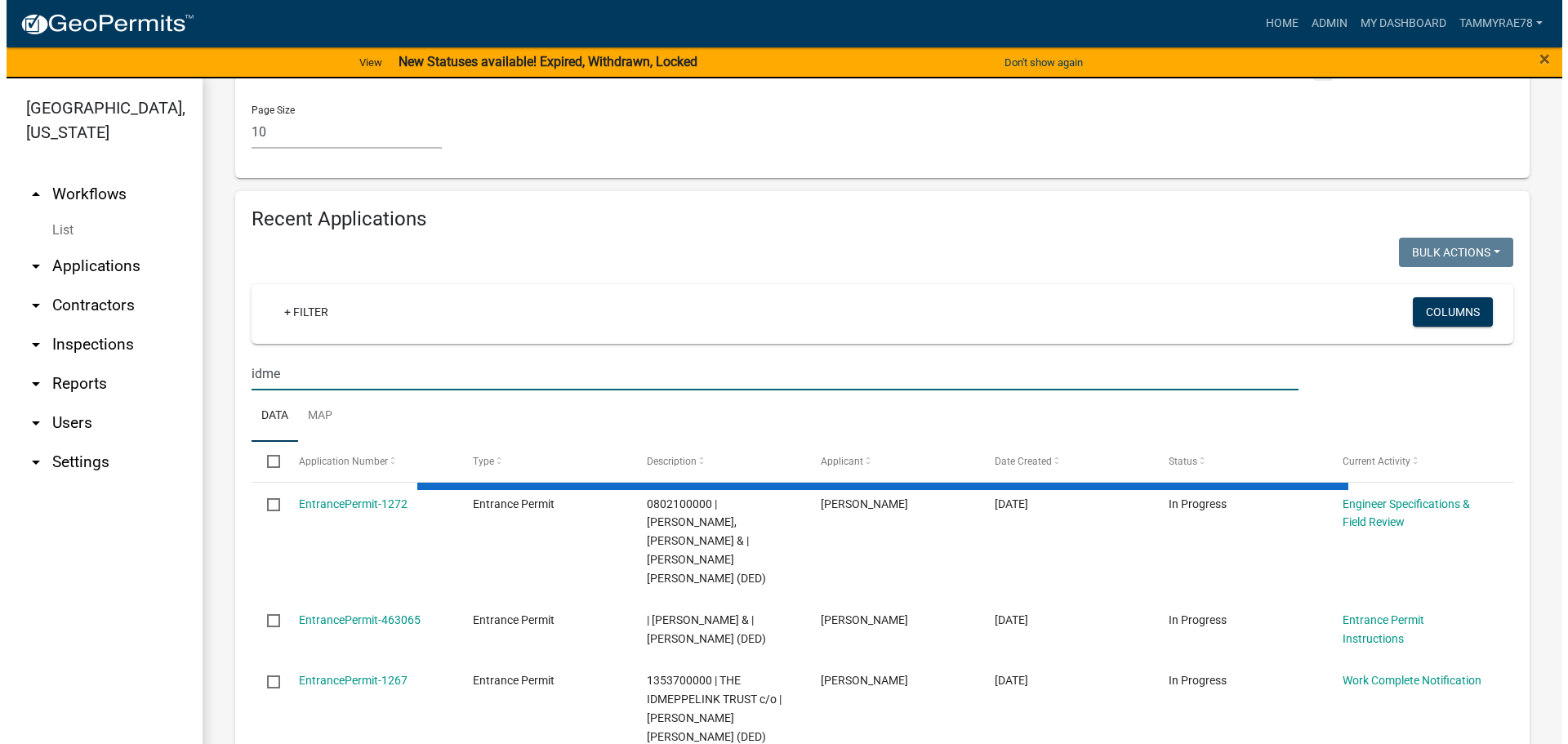
scroll to position [1102, 0]
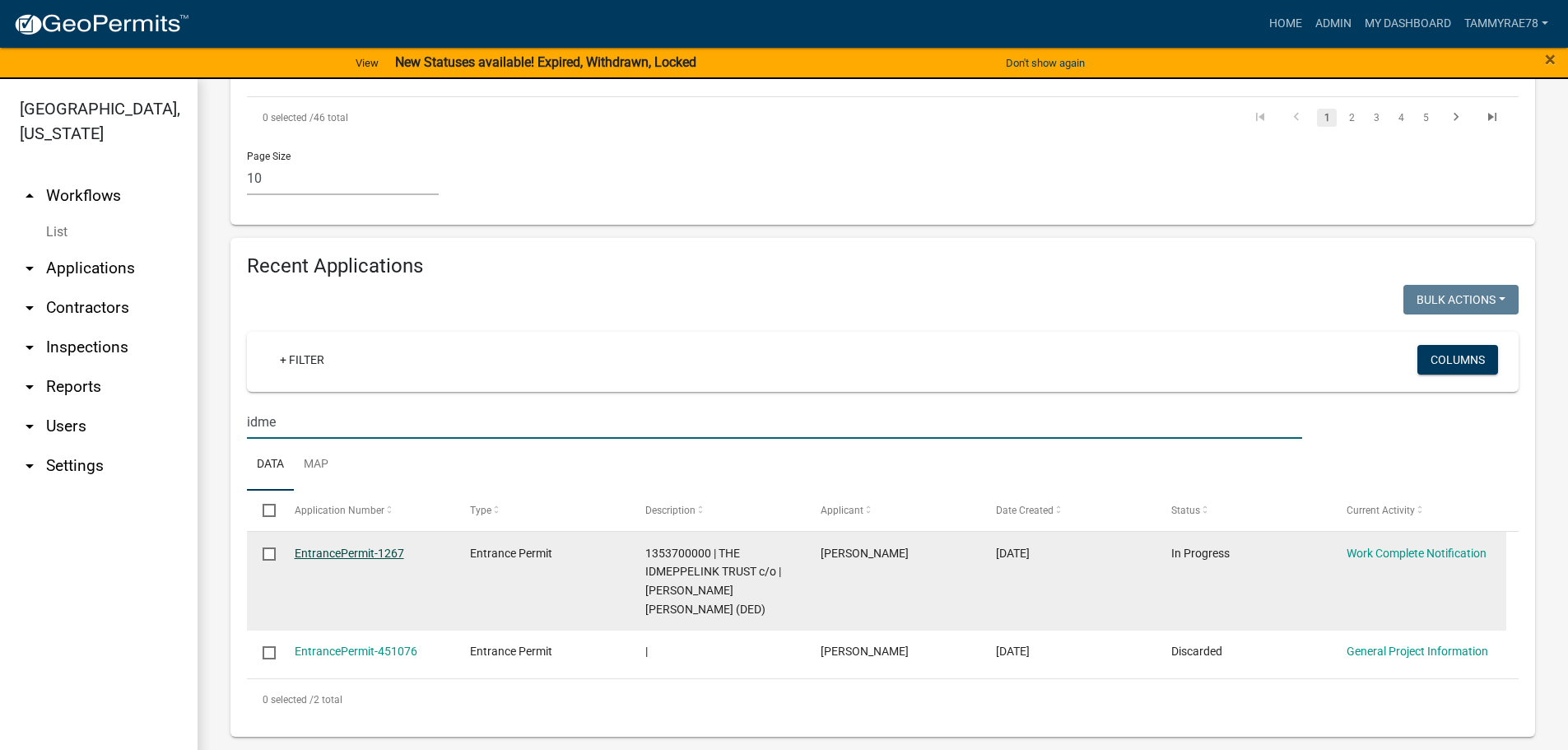
type input "idme"
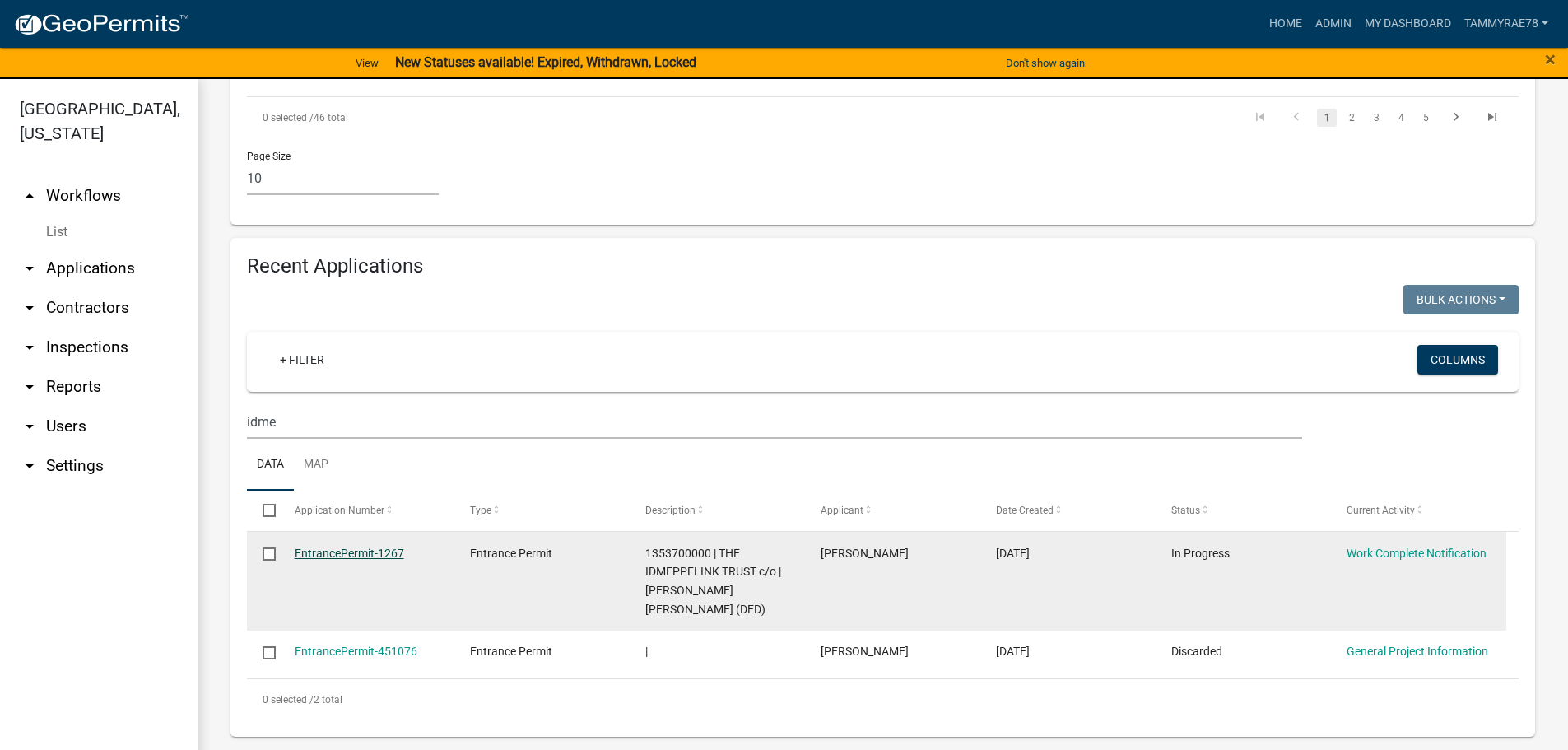
click at [333, 559] on link "EntrancePermit-1267" at bounding box center [349, 553] width 110 height 14
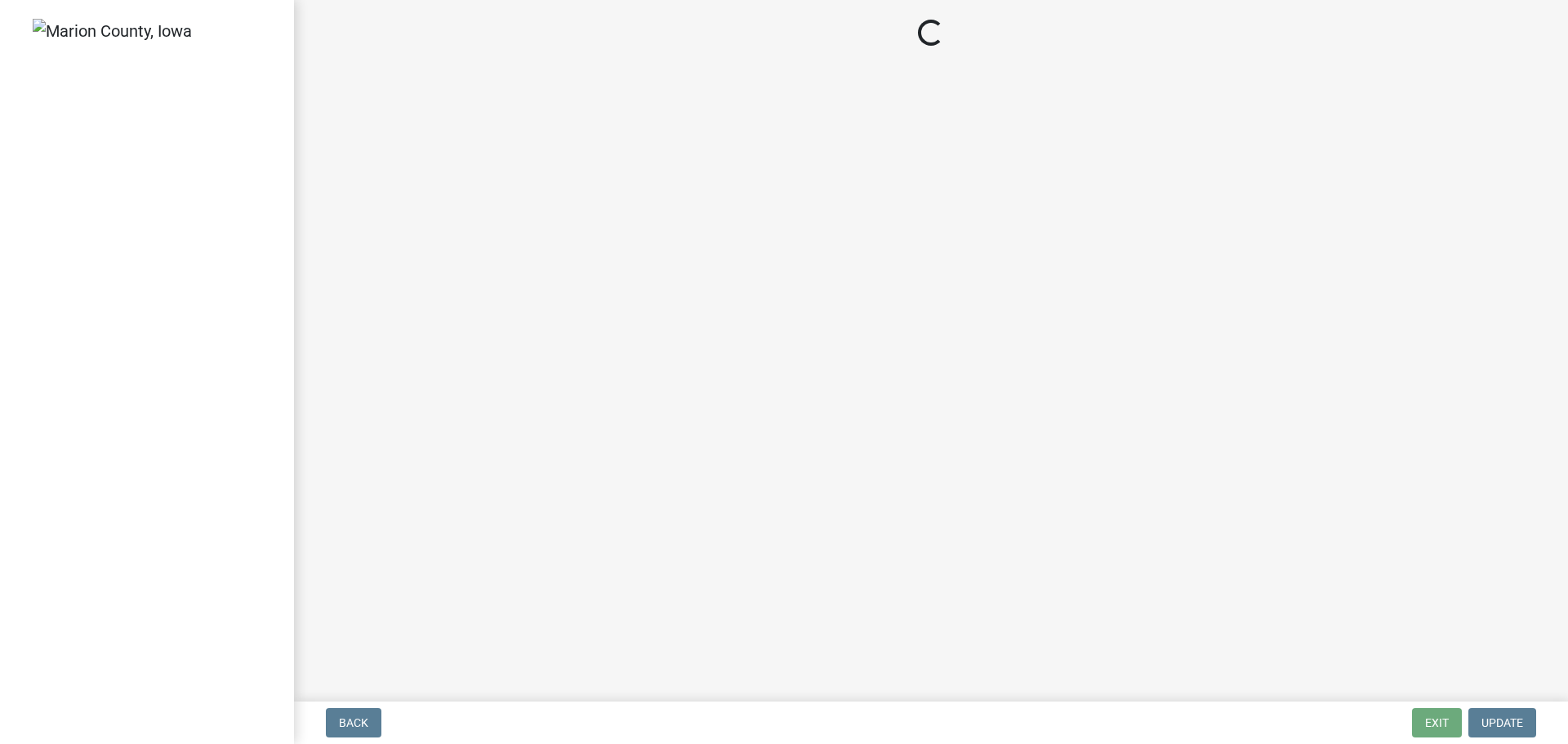
select select "b1c87a6b-414b-4c57-a917-a23048f2429f"
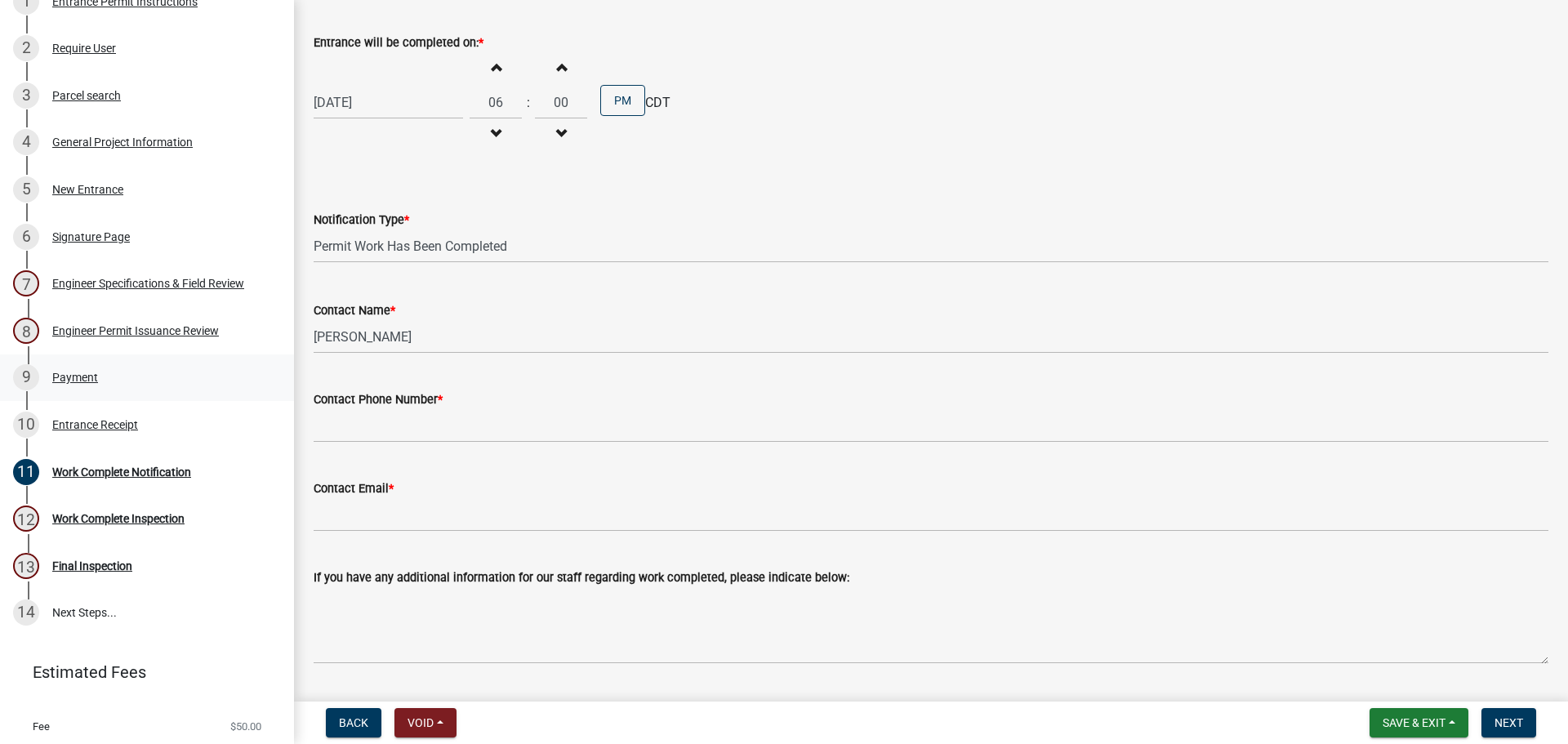
scroll to position [320, 0]
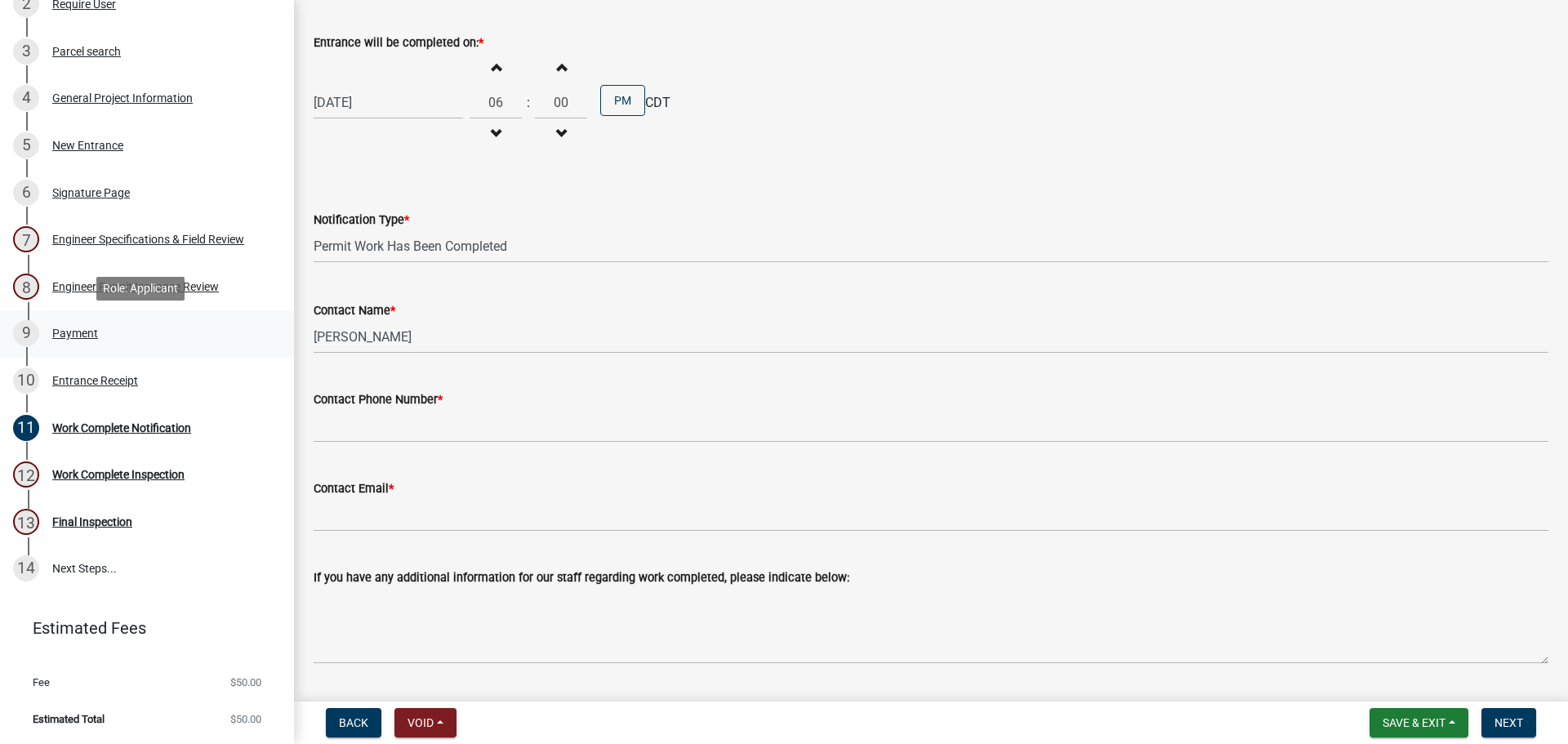
click at [65, 332] on div "Payment" at bounding box center [74, 332] width 46 height 12
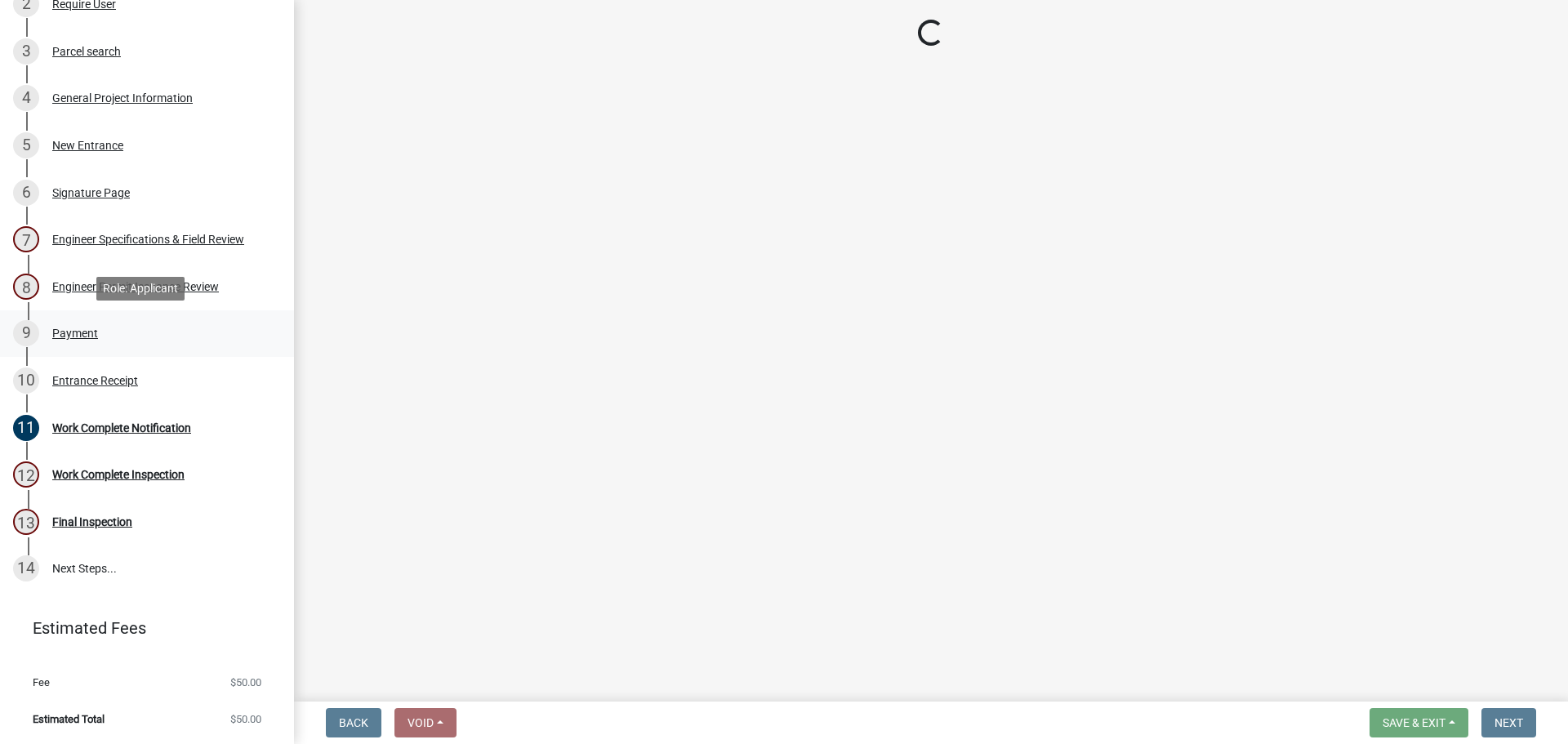
scroll to position [0, 0]
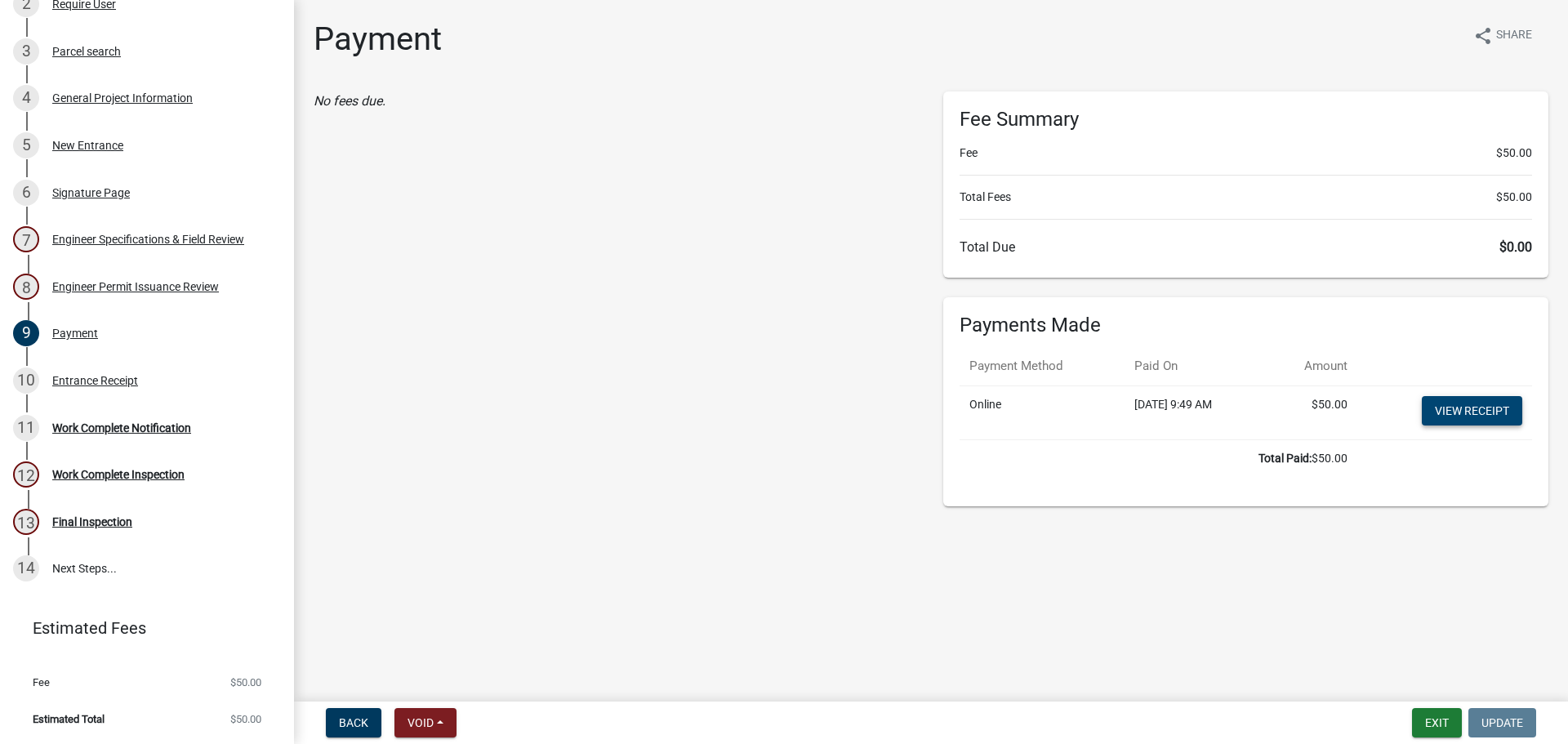
click at [1485, 407] on link "View receipt" at bounding box center [1472, 410] width 100 height 29
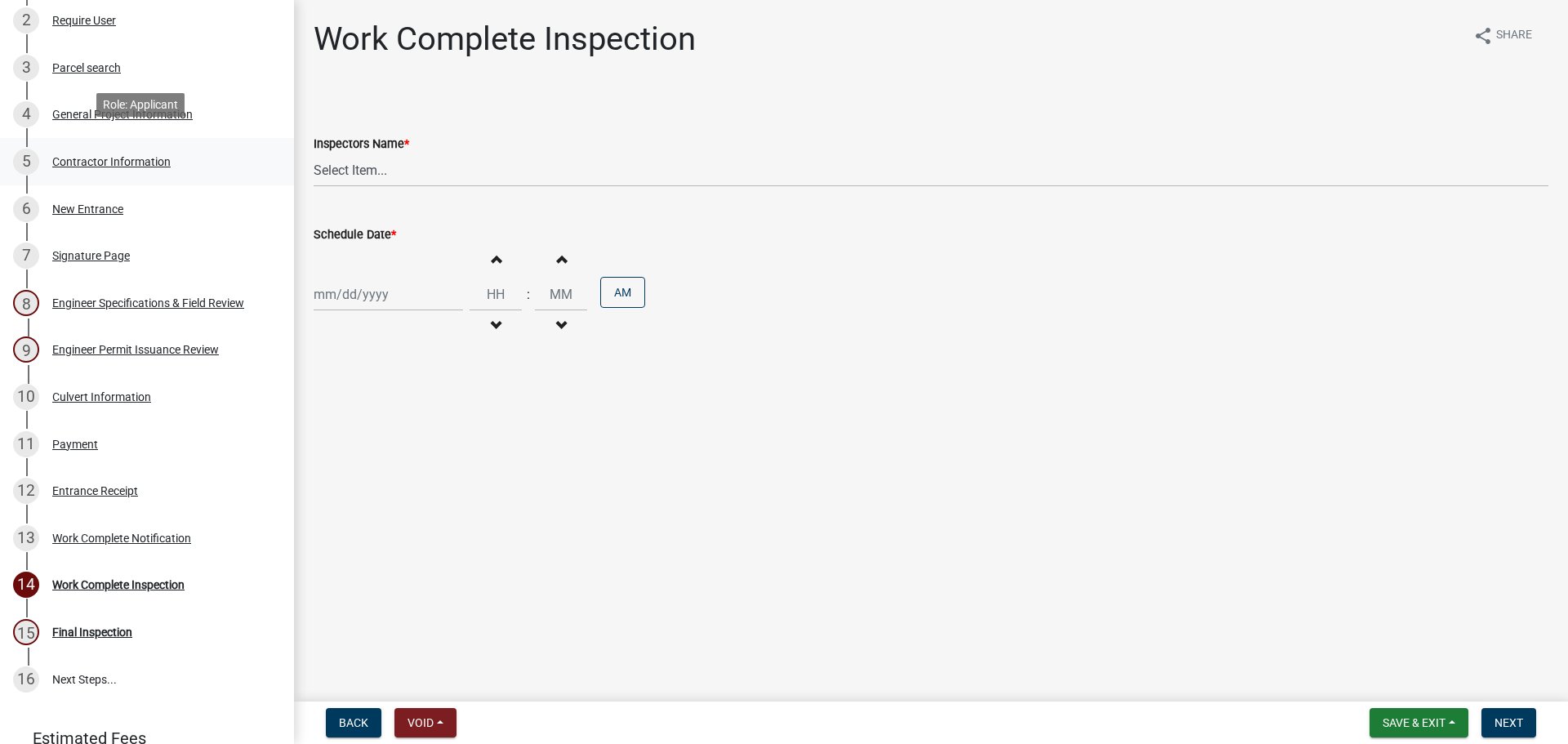
scroll to position [327, 0]
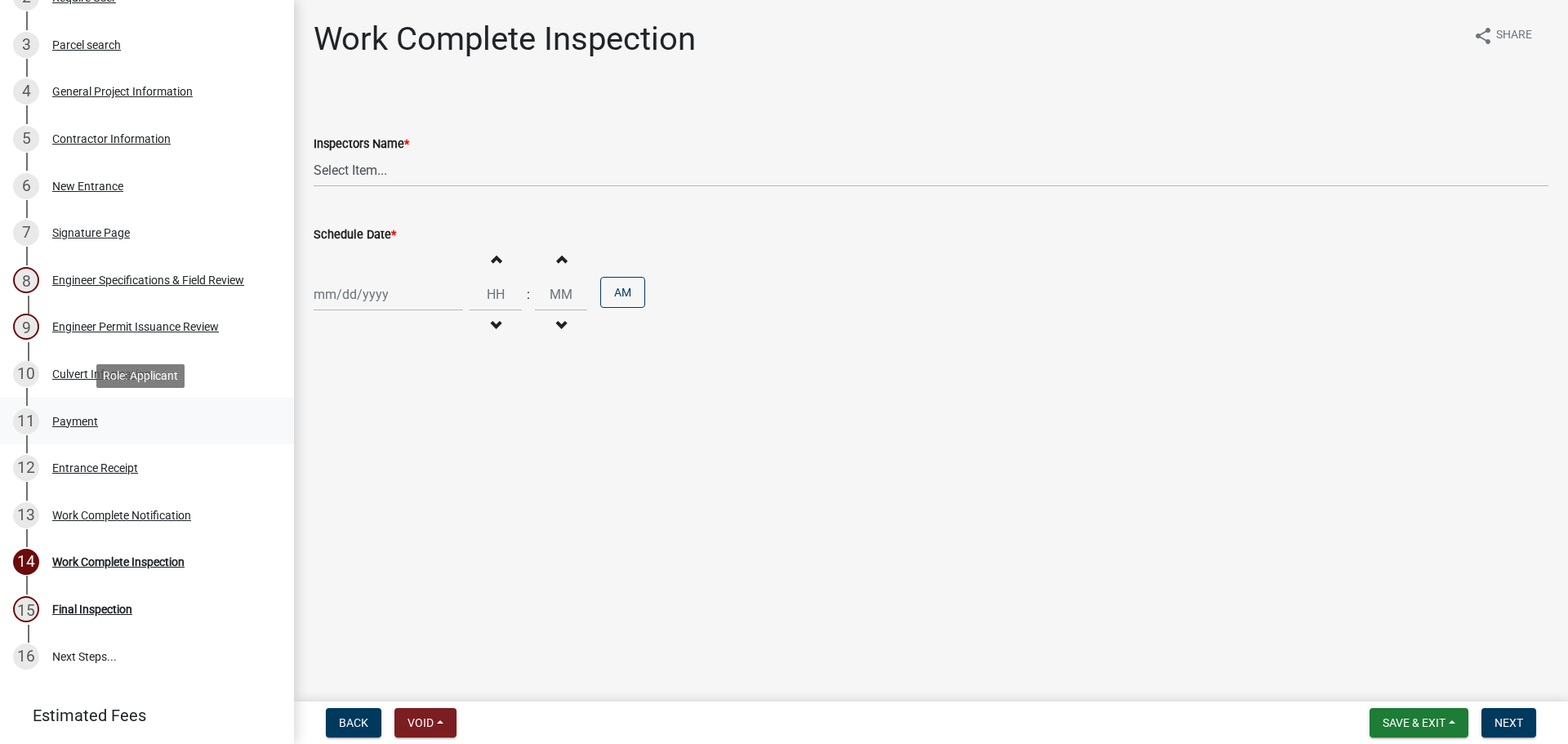
click at [85, 421] on div "Payment" at bounding box center [74, 421] width 46 height 12
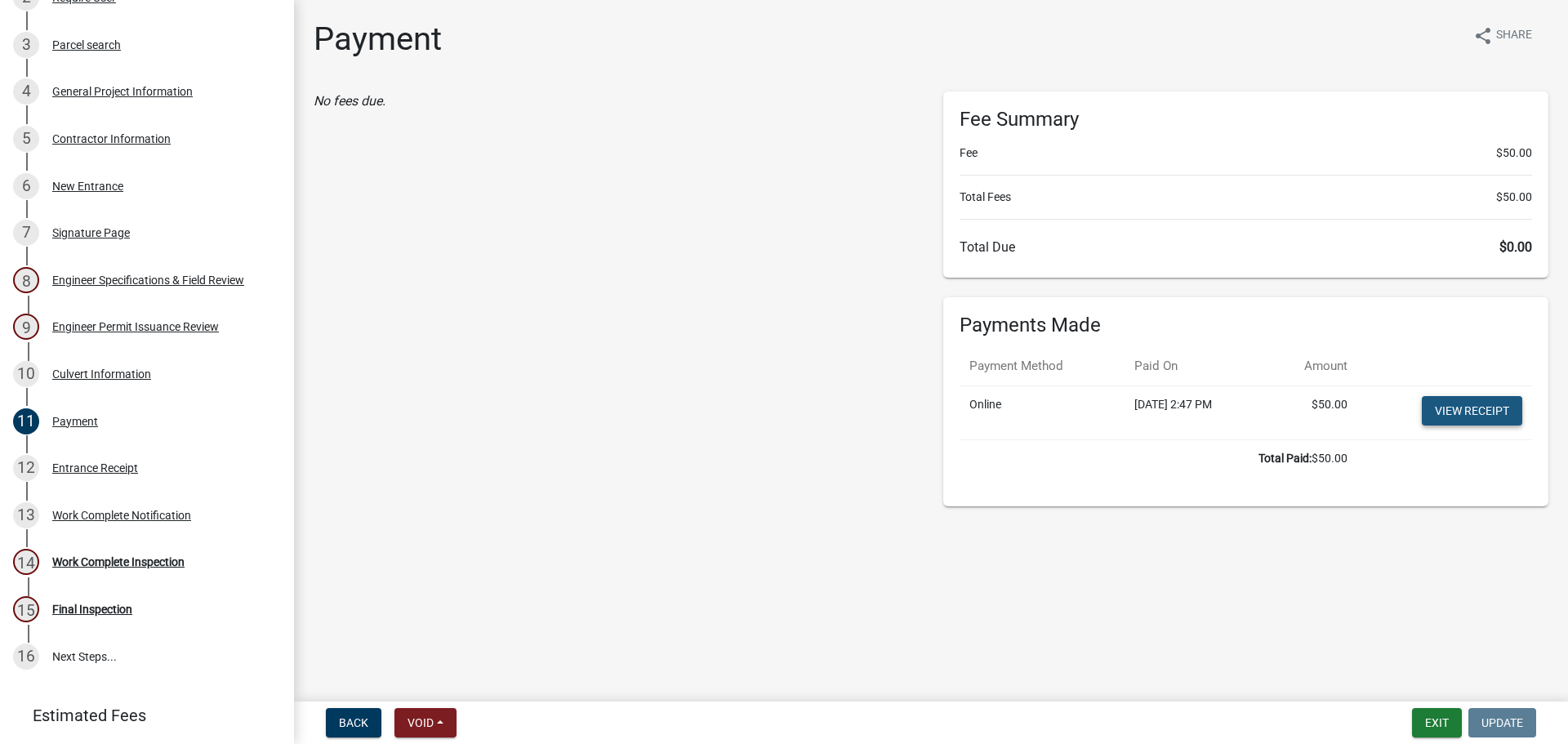
click at [1465, 410] on link "View receipt" at bounding box center [1472, 410] width 100 height 29
